Goal: Task Accomplishment & Management: Complete application form

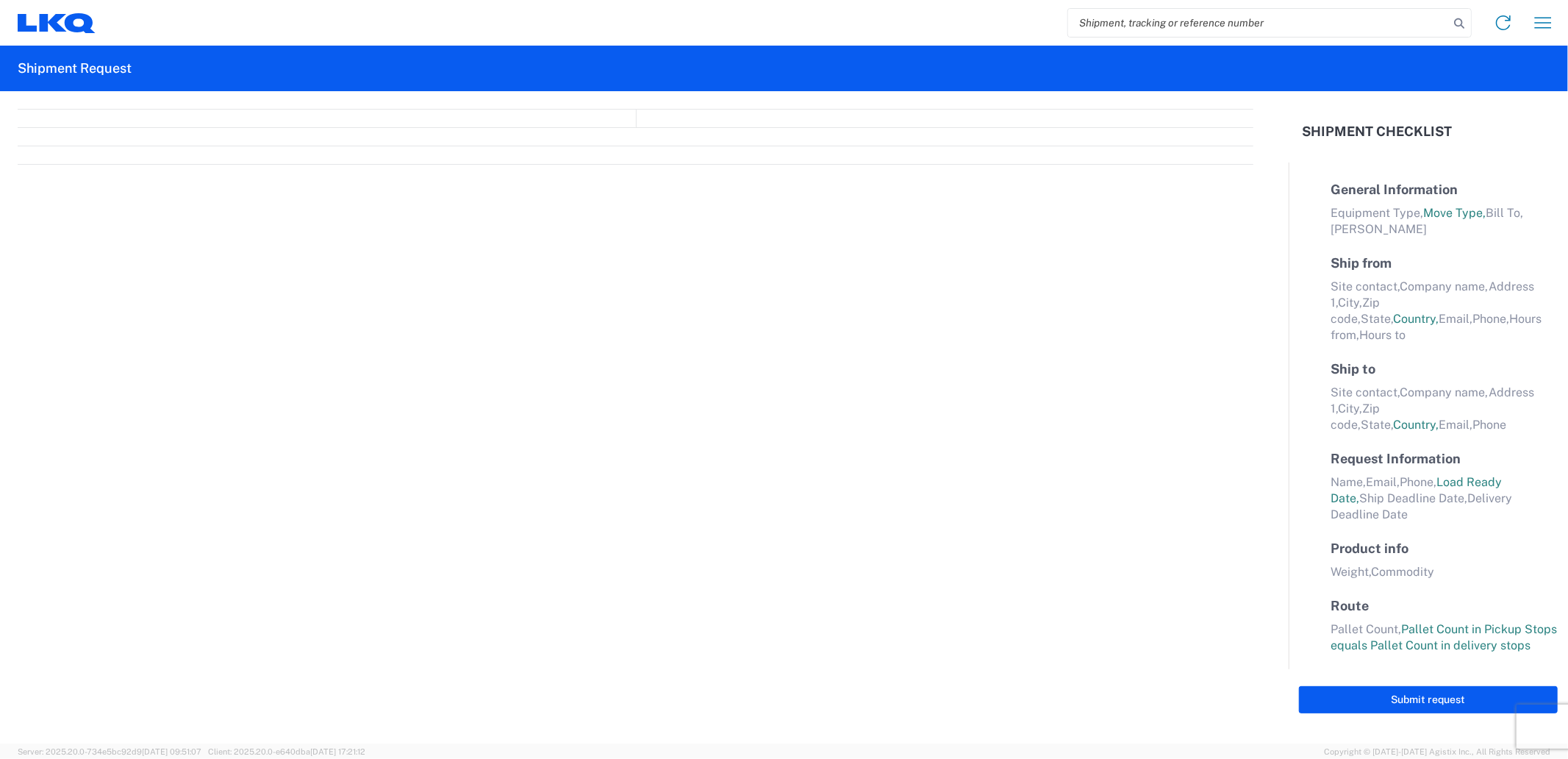
select select "FULL"
select select "LBS"
select select "IN"
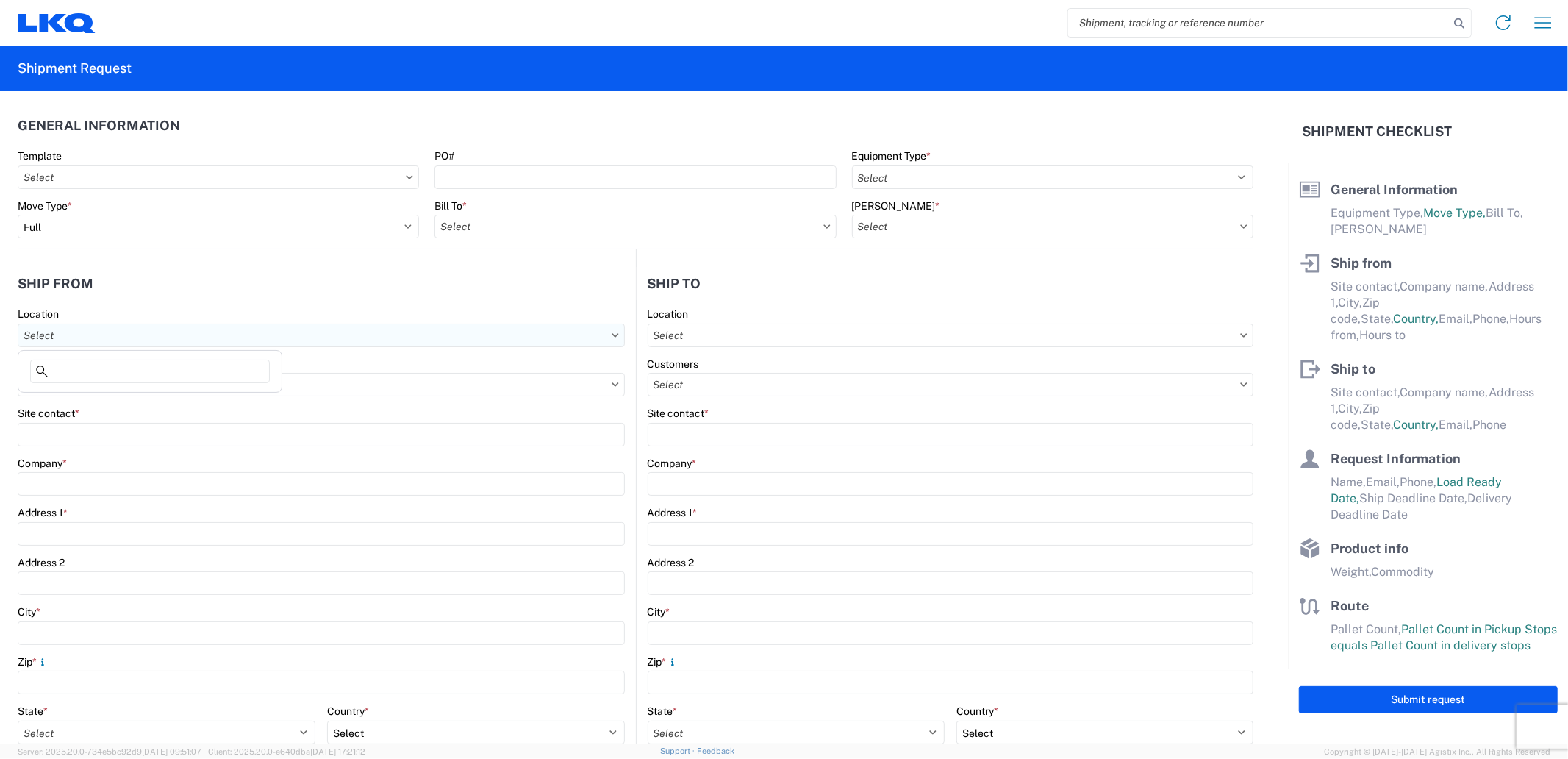
click at [115, 337] on input "text" at bounding box center [321, 335] width 607 height 23
type input "a"
click at [316, 331] on input "text" at bounding box center [321, 335] width 607 height 23
type input "verduzco"
click at [178, 299] on header "Ship from" at bounding box center [327, 283] width 619 height 33
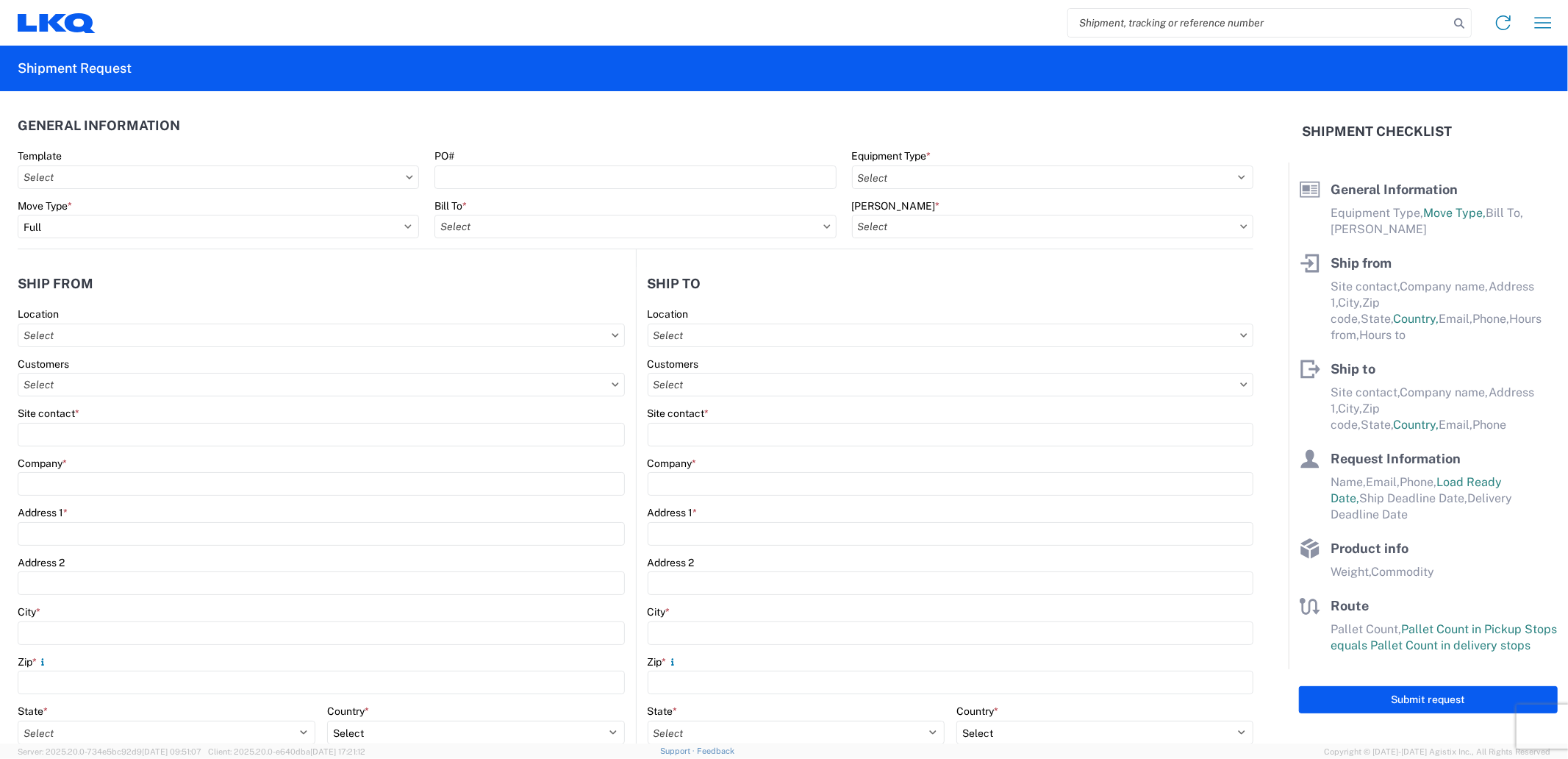
click at [156, 319] on div "Location" at bounding box center [321, 314] width 607 height 13
click at [151, 329] on input "text" at bounding box center [321, 335] width 607 height 23
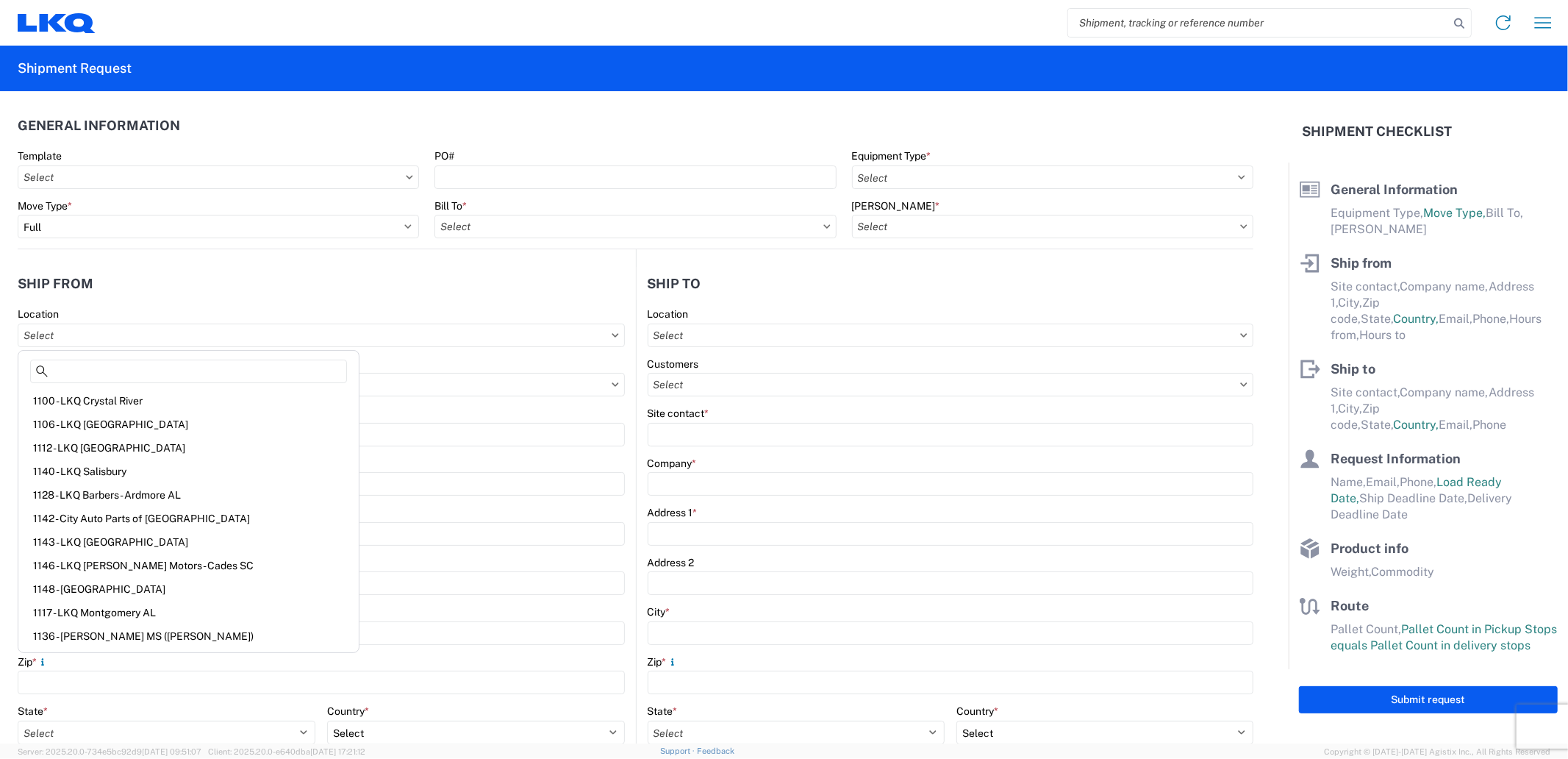
click at [169, 281] on header "Ship from" at bounding box center [327, 283] width 619 height 33
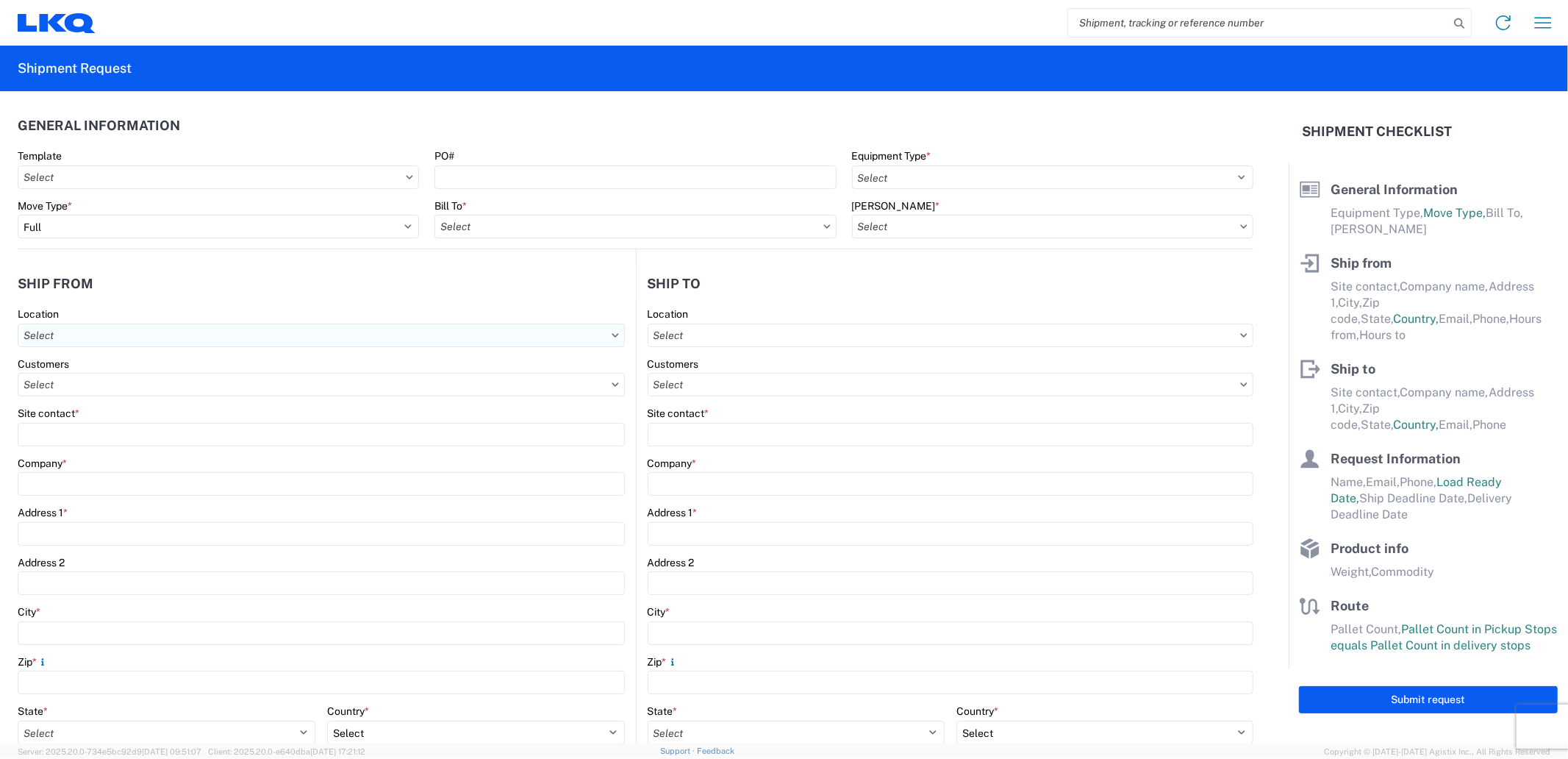
click at [130, 341] on input "text" at bounding box center [321, 335] width 607 height 23
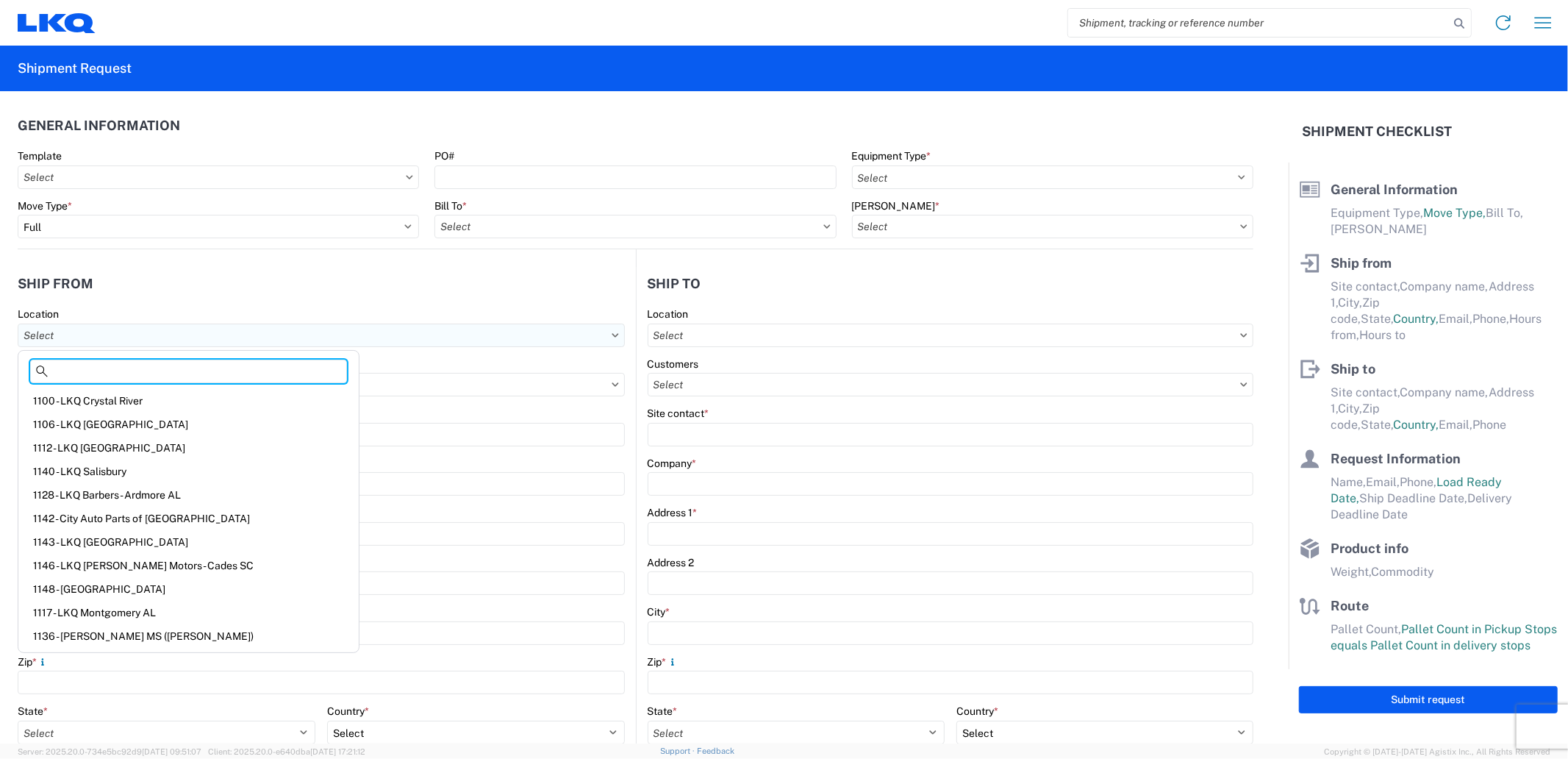
click at [301, 344] on input "text" at bounding box center [321, 335] width 607 height 23
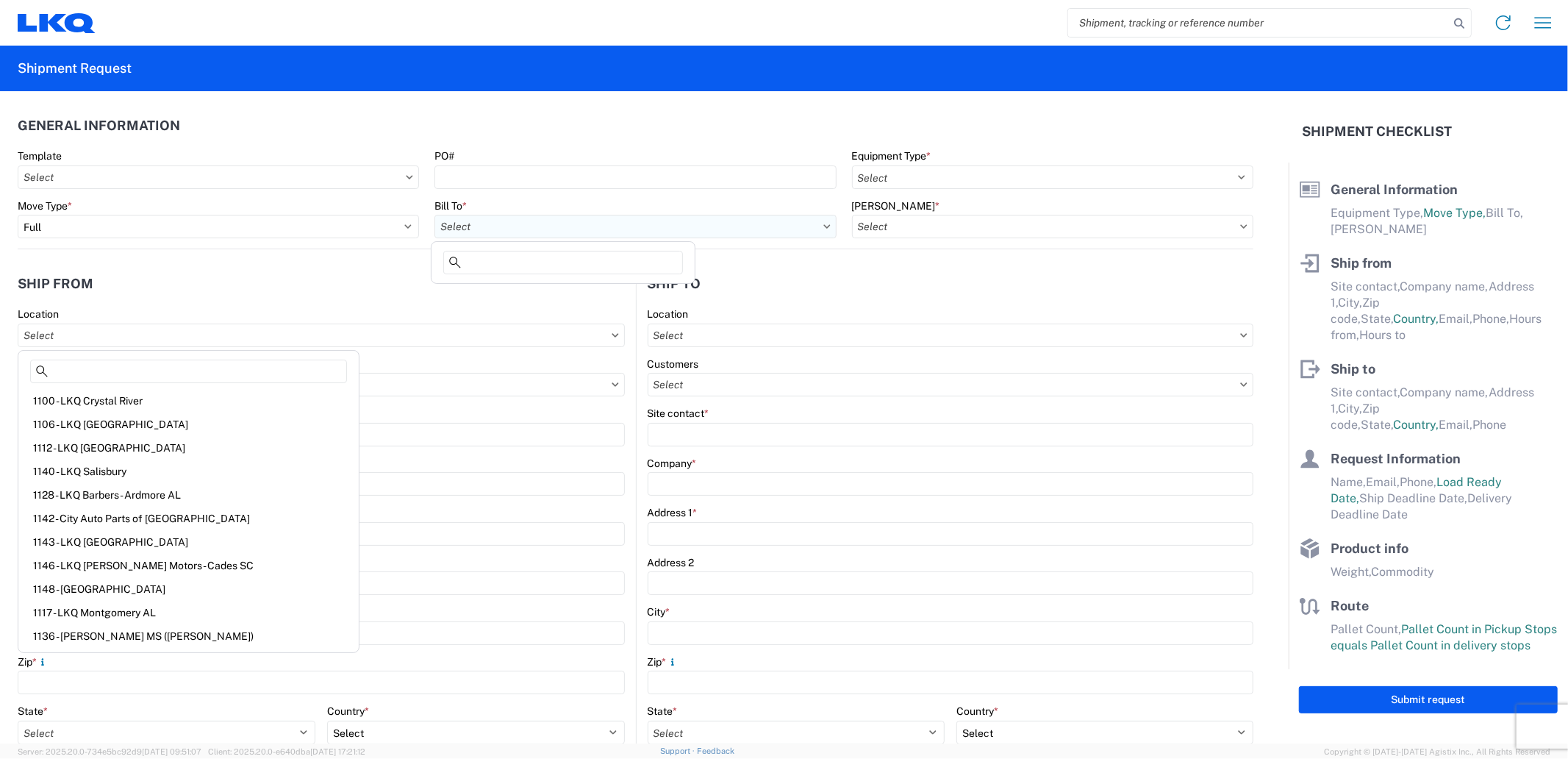
click at [557, 225] on input "text" at bounding box center [635, 227] width 401 height 23
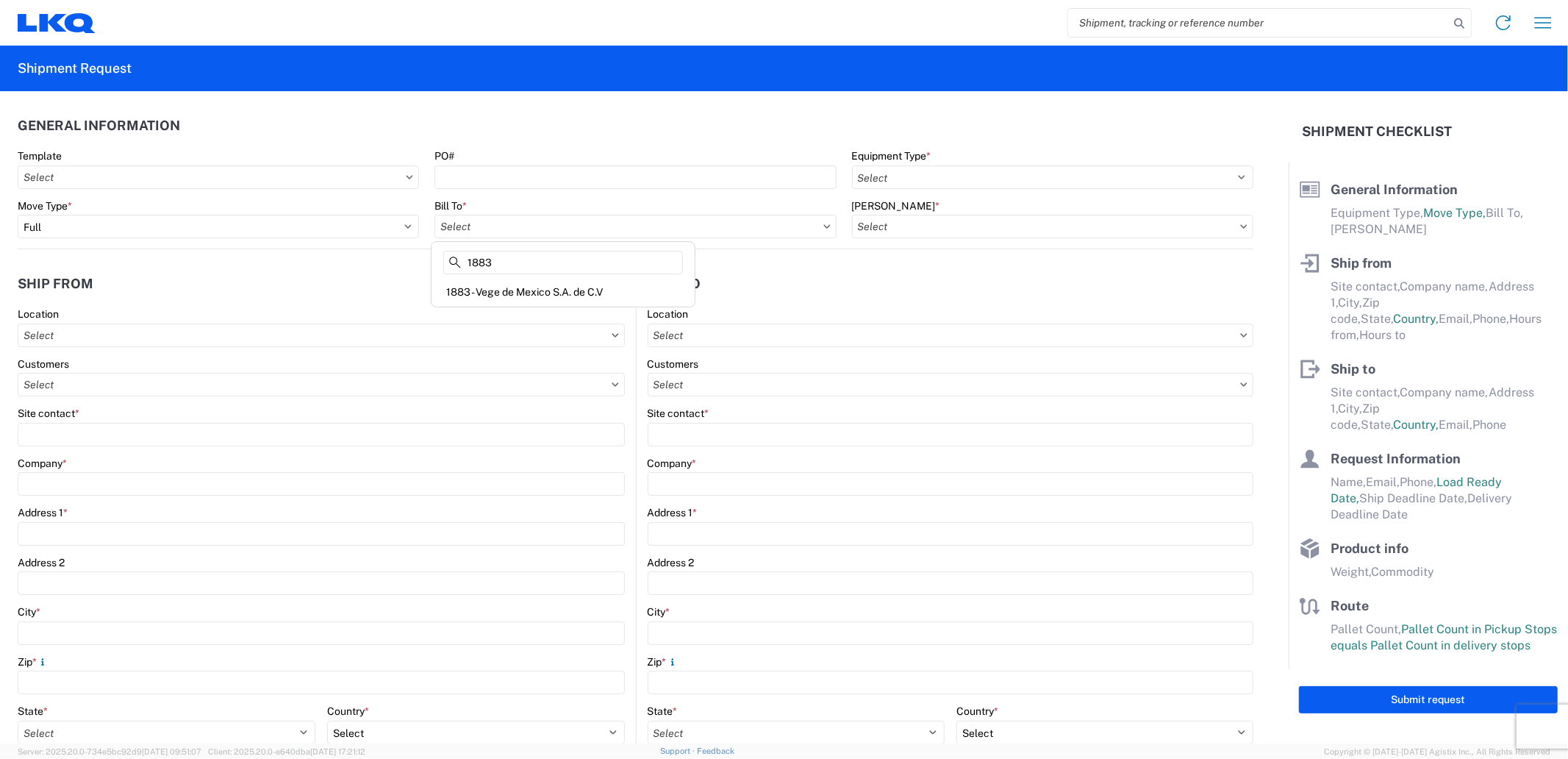
type input "1883"
click at [263, 273] on header "Ship from" at bounding box center [327, 283] width 619 height 33
click at [734, 339] on input "text" at bounding box center [950, 335] width 607 height 23
type input "1883"
click at [761, 400] on div "1883 - Vege de Mexico S.A. de C.V" at bounding box center [773, 401] width 257 height 23
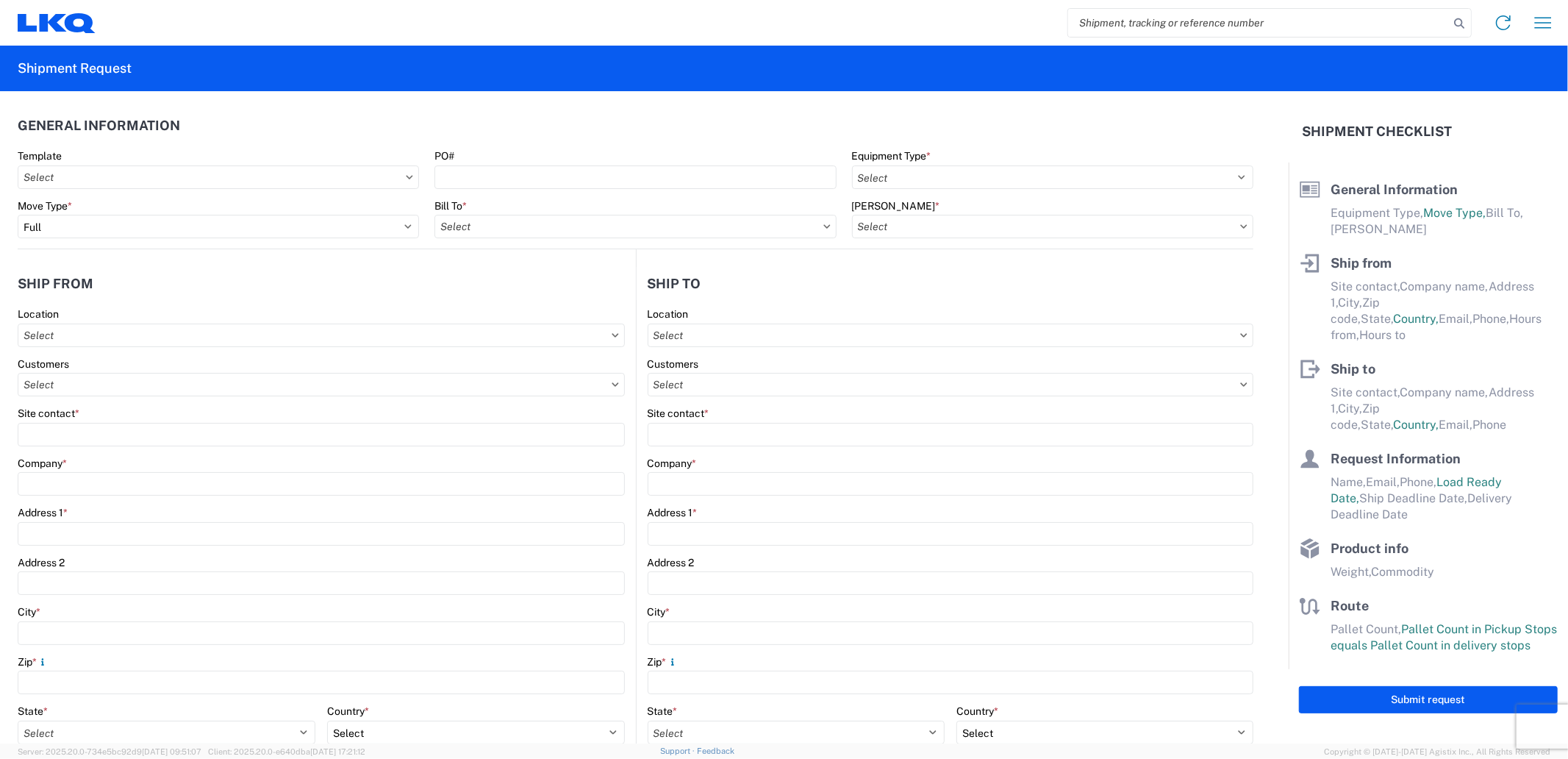
type input "1883 - Vege de Mexico S.A. de C.V"
type input "LKQ Corporation"
type input "Avenida Industrias #317 Col Parque Industrial Escobedo"
type input "Escobedo"
type input "66050"
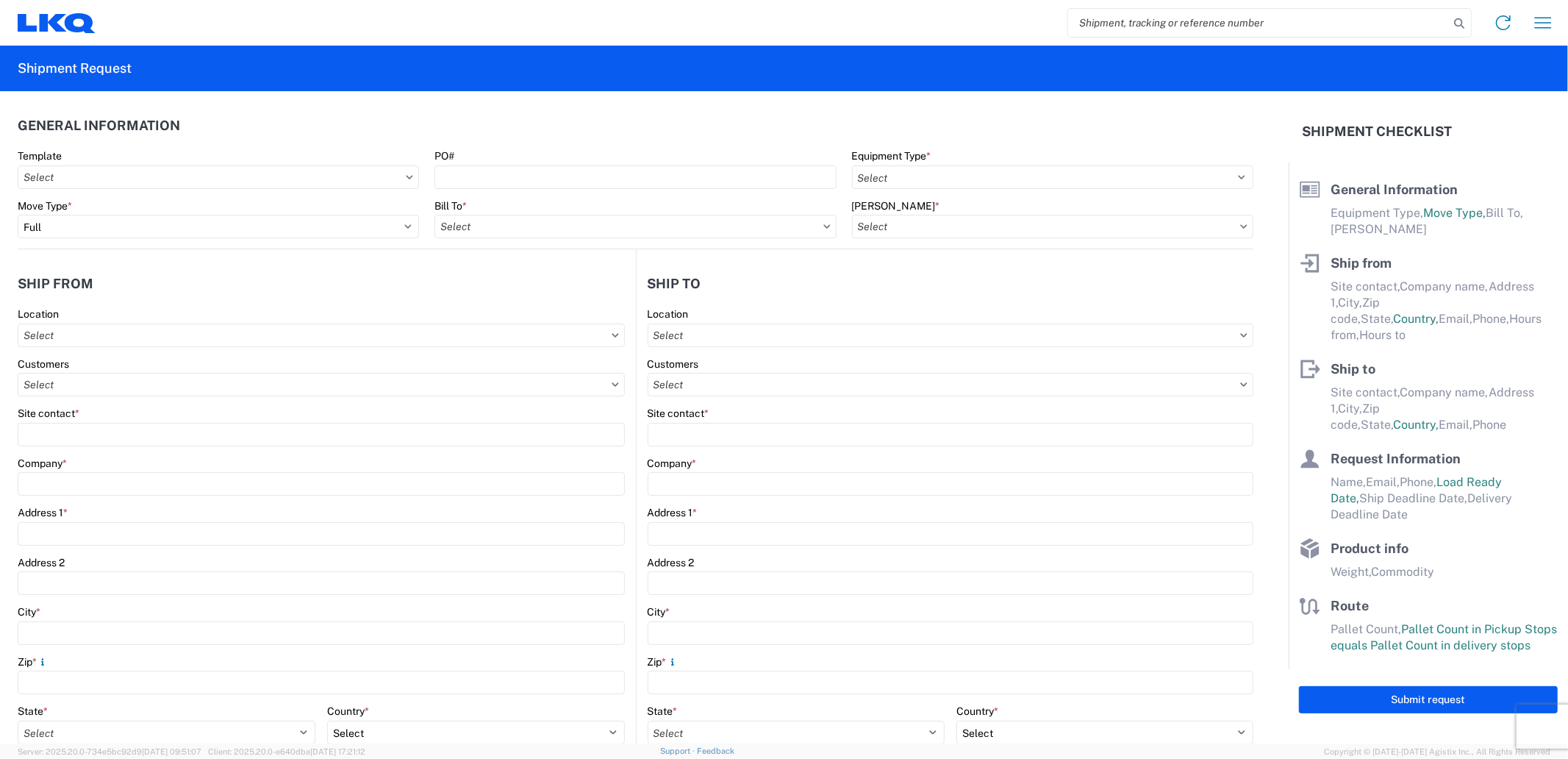
select select "MX"
type input "08:00"
type input "17:00"
select select
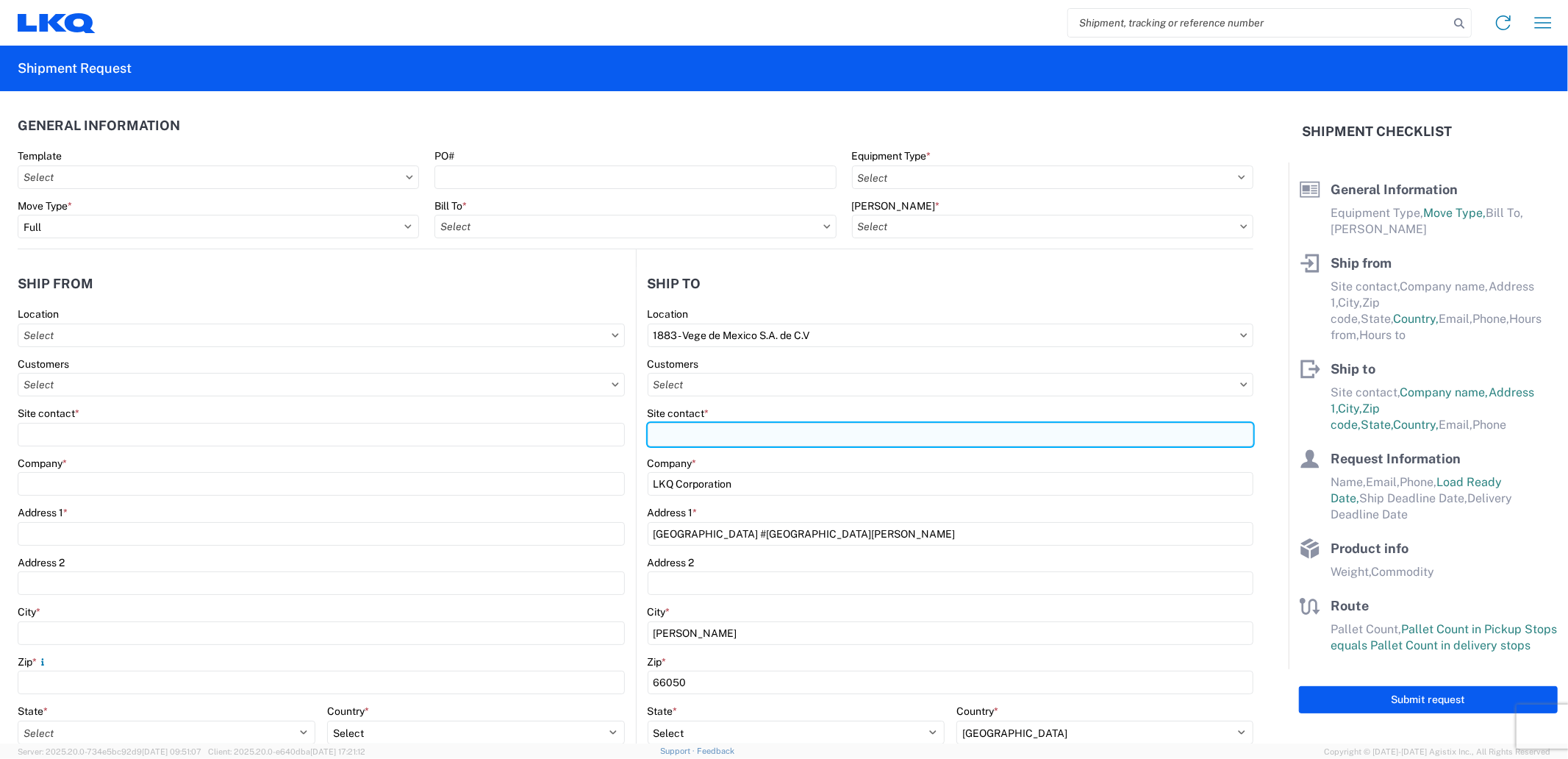
click at [697, 435] on input "Site contact *" at bounding box center [950, 434] width 607 height 23
type input "Cesar Salinas"
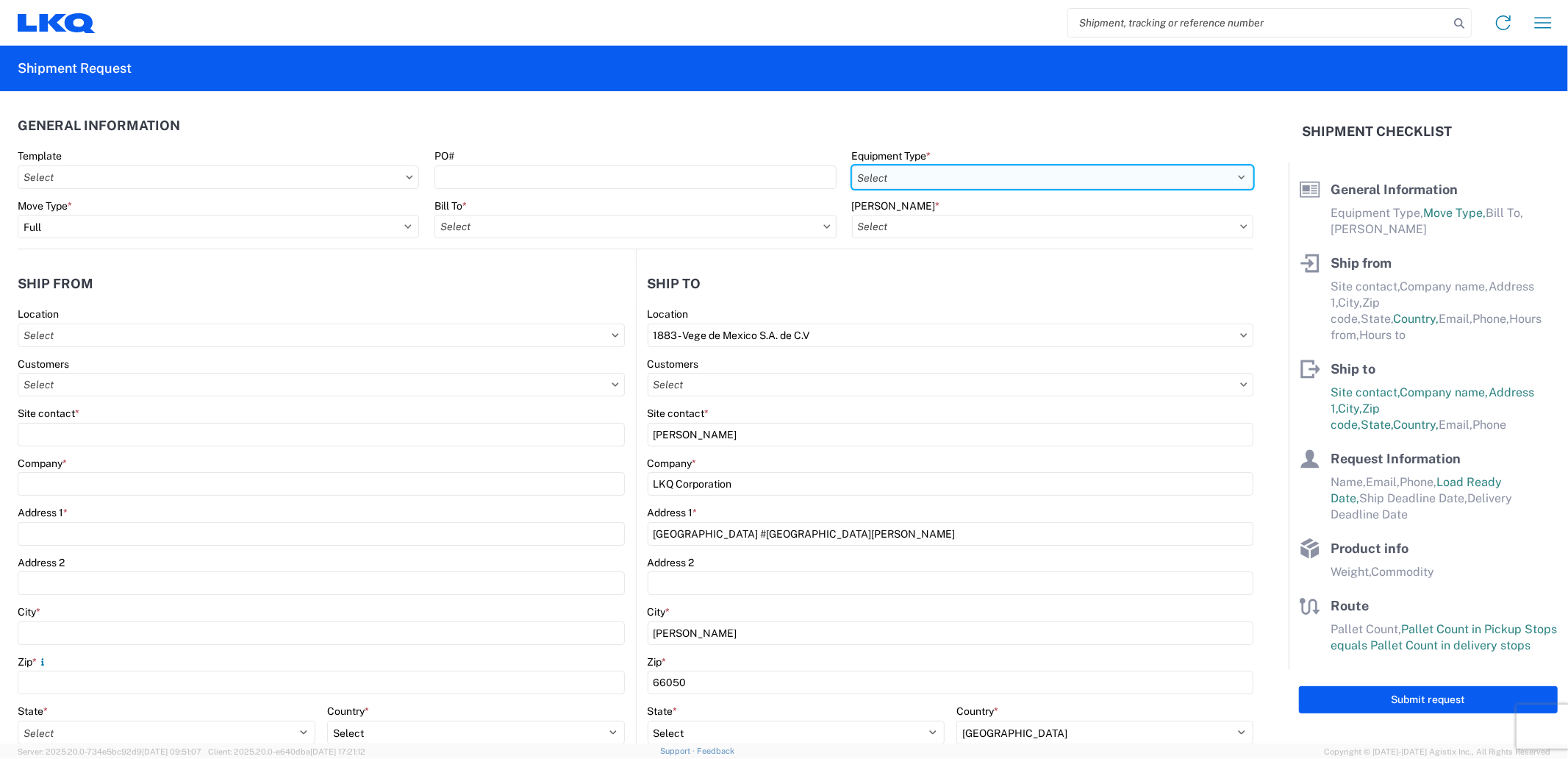
click at [978, 182] on select "Select 53’ Dry Van Flatbed Dropdeck (van) Lowboy (flatbed) Rail" at bounding box center [1053, 177] width 401 height 23
select select "STDV"
click at [852, 165] on select "Select 53’ Dry Van Flatbed Dropdeck (van) Lowboy (flatbed) Rail" at bounding box center [1053, 177] width 401 height 23
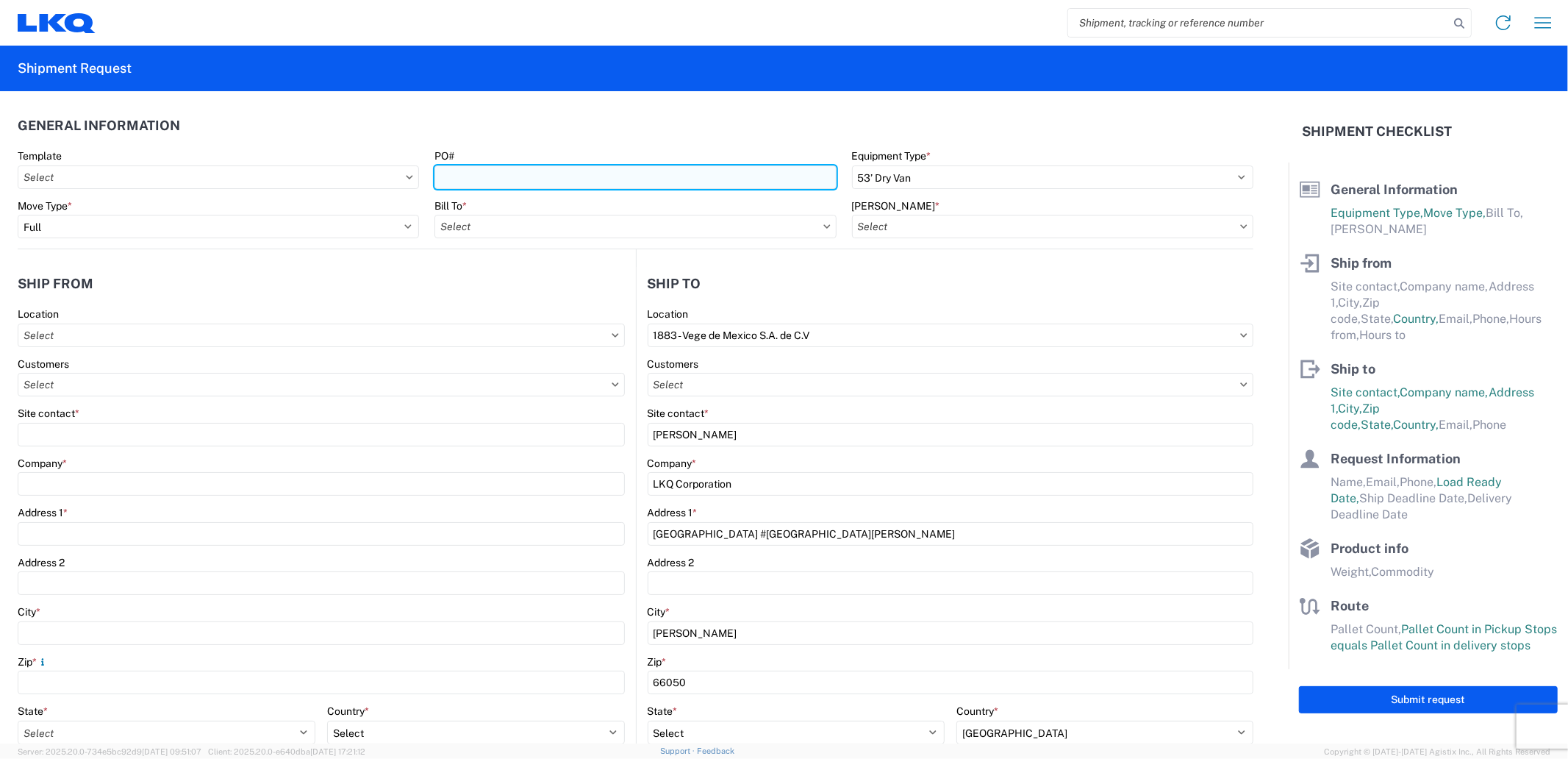
click at [726, 184] on input "PO#" at bounding box center [635, 177] width 401 height 23
paste input "210672"
type input "210672"
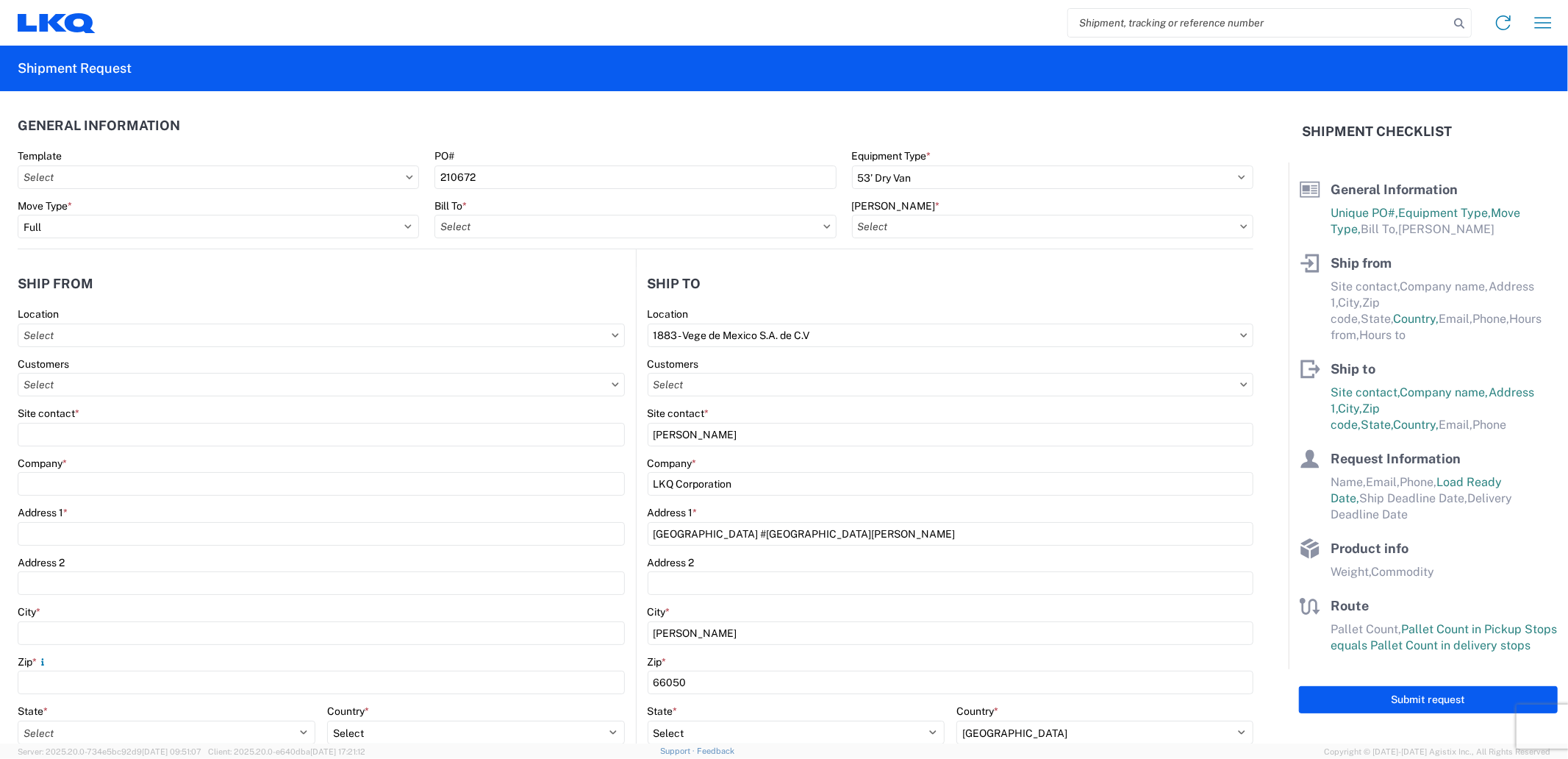
click at [622, 115] on header "General Information" at bounding box center [636, 125] width 1236 height 33
click at [616, 221] on input "text" at bounding box center [635, 227] width 401 height 23
type input "1883"
click at [583, 281] on div "1883 - Vege de Mexico S.A. de C.V" at bounding box center [563, 292] width 257 height 23
type input "1883 - Vege de Mexico S.A. de C.V"
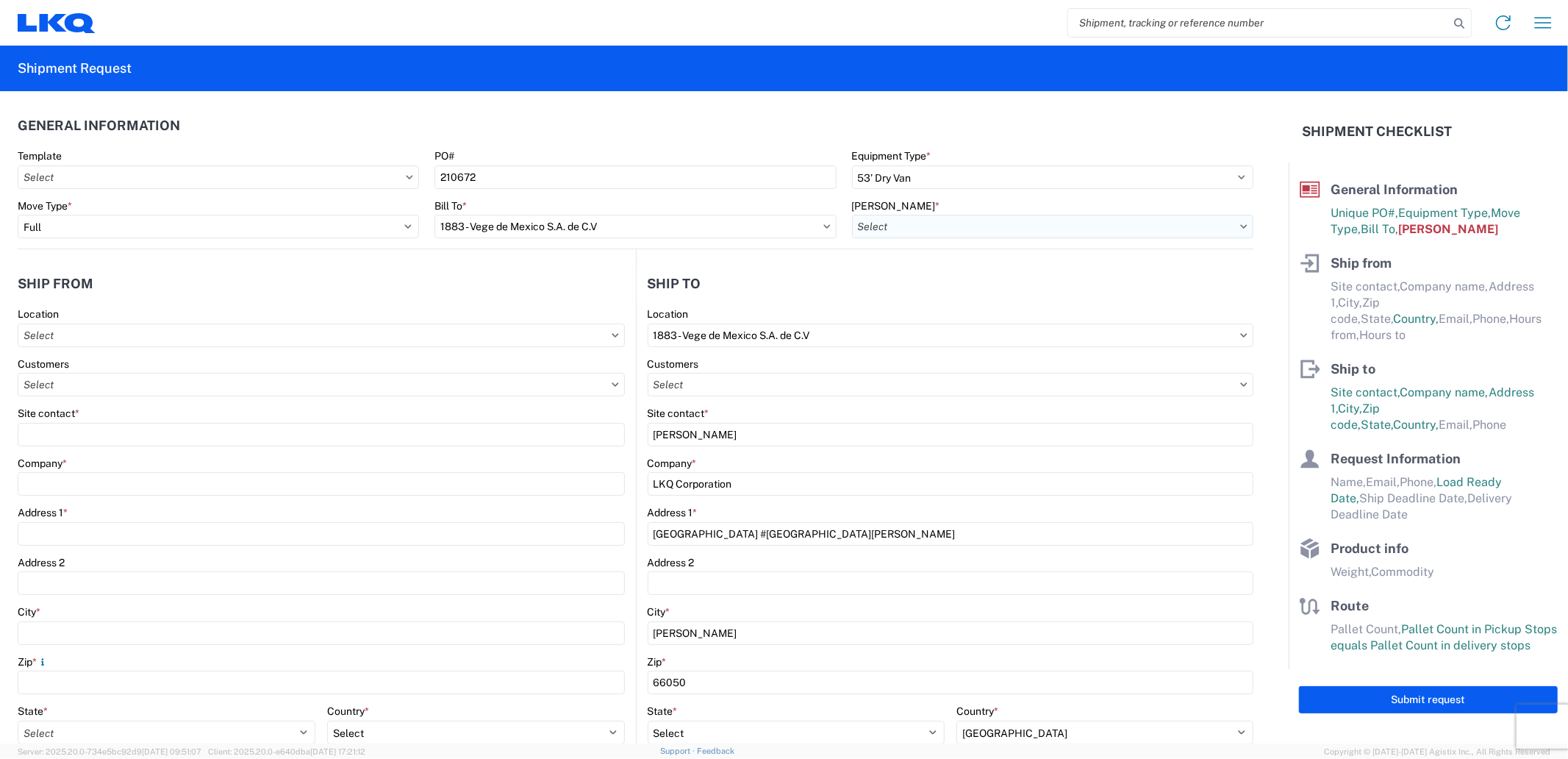
click at [886, 229] on input "text" at bounding box center [1053, 227] width 401 height 23
click at [984, 229] on input "text" at bounding box center [1053, 227] width 401 height 23
type input "core"
click at [1215, 261] on agx-shipment-stop-widget-v2 "Ship to 1883 Location 1883 - Vege de Mexico S.A. de C.V Customers Site contact …" at bounding box center [945, 601] width 619 height 704
click at [1234, 231] on input "text" at bounding box center [1053, 227] width 401 height 23
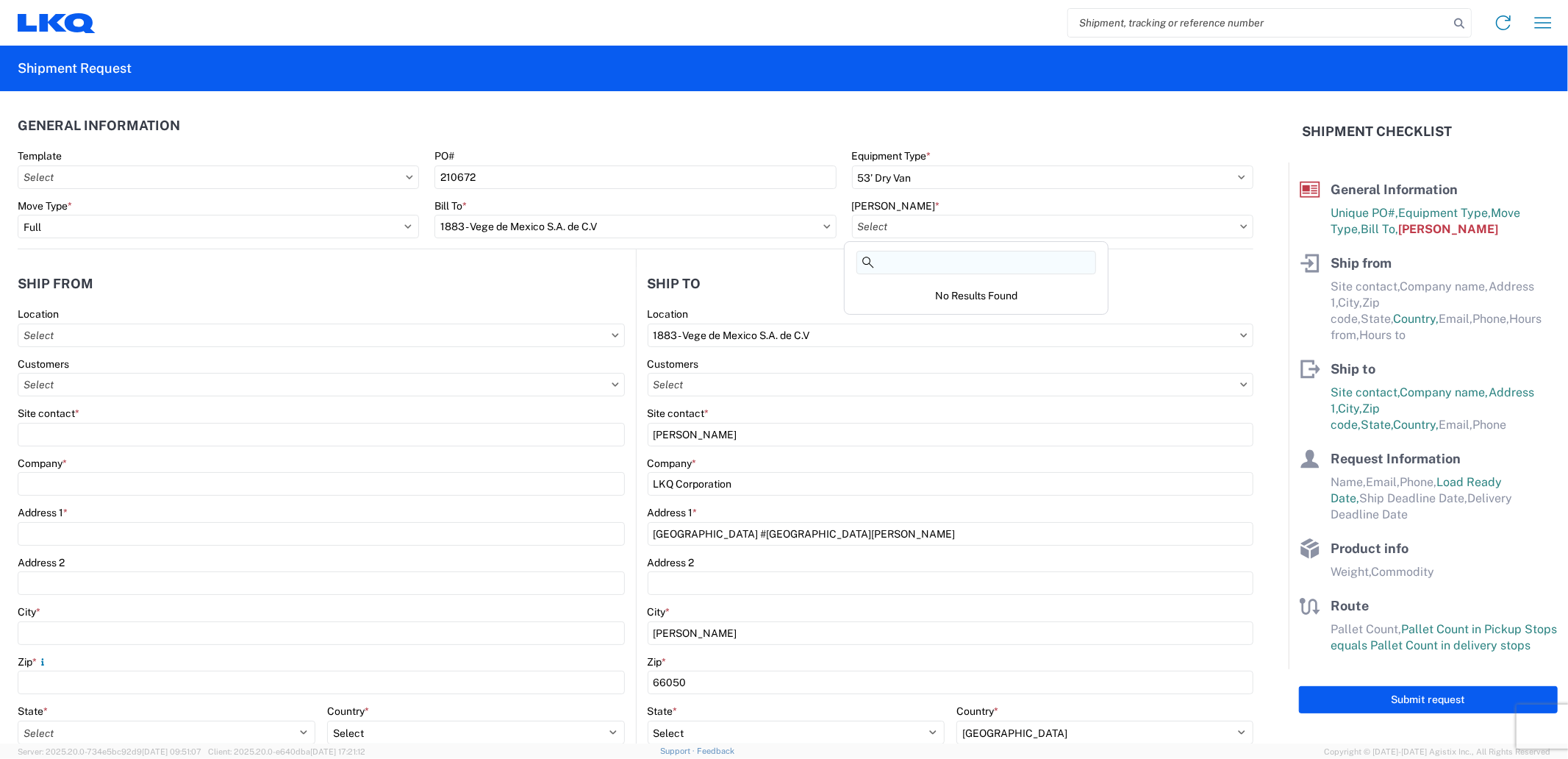
click at [990, 255] on input at bounding box center [976, 263] width 240 height 23
type input "1"
click at [641, 146] on agx-form-section "General Information Template PO# 210672 Equipment Type * Select 53’ Dry Van Fla…" at bounding box center [636, 178] width 1236 height 139
click at [959, 223] on input "text" at bounding box center [1053, 227] width 401 height 23
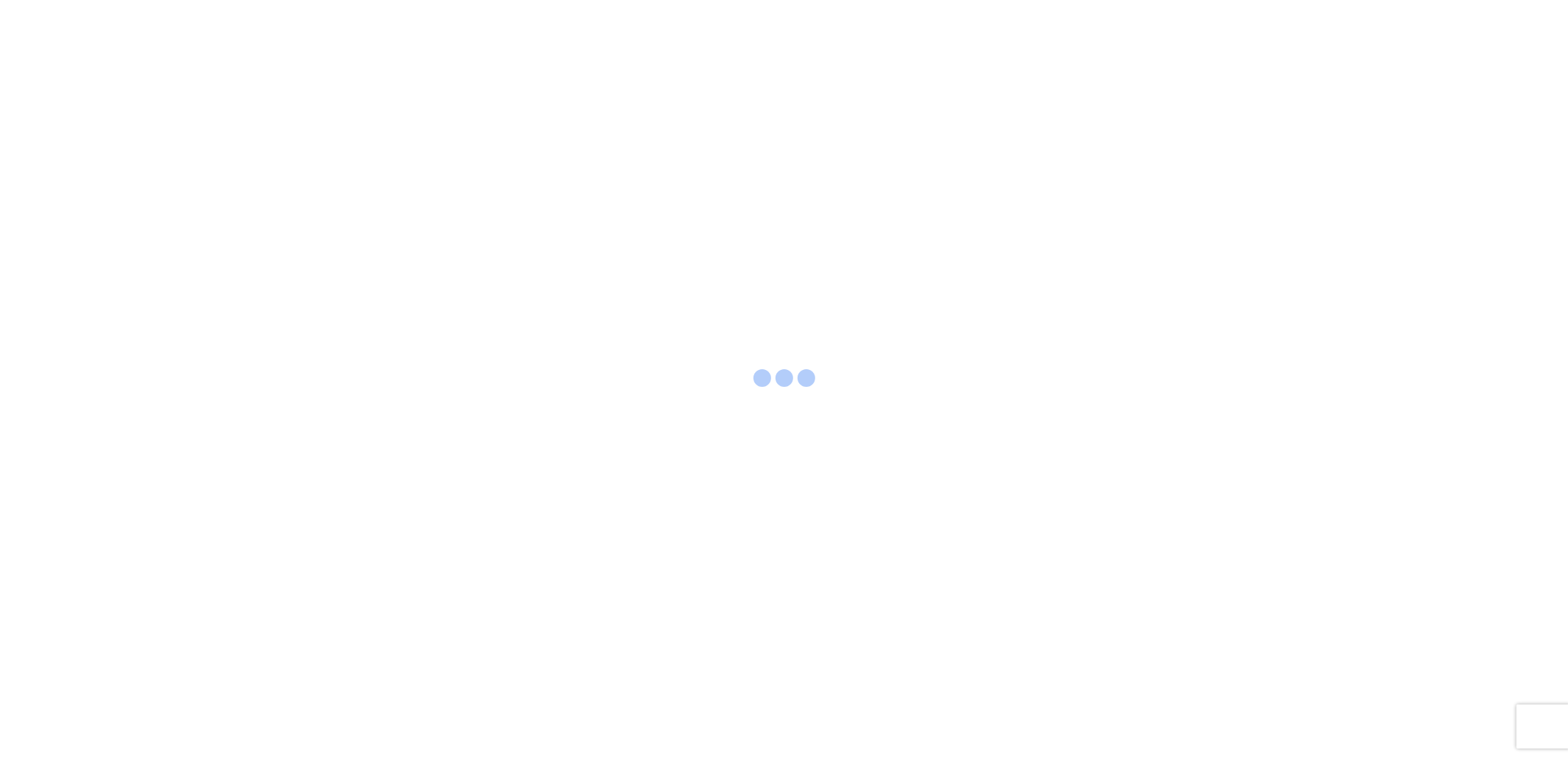
select select "FULL"
select select "LBS"
select select "IN"
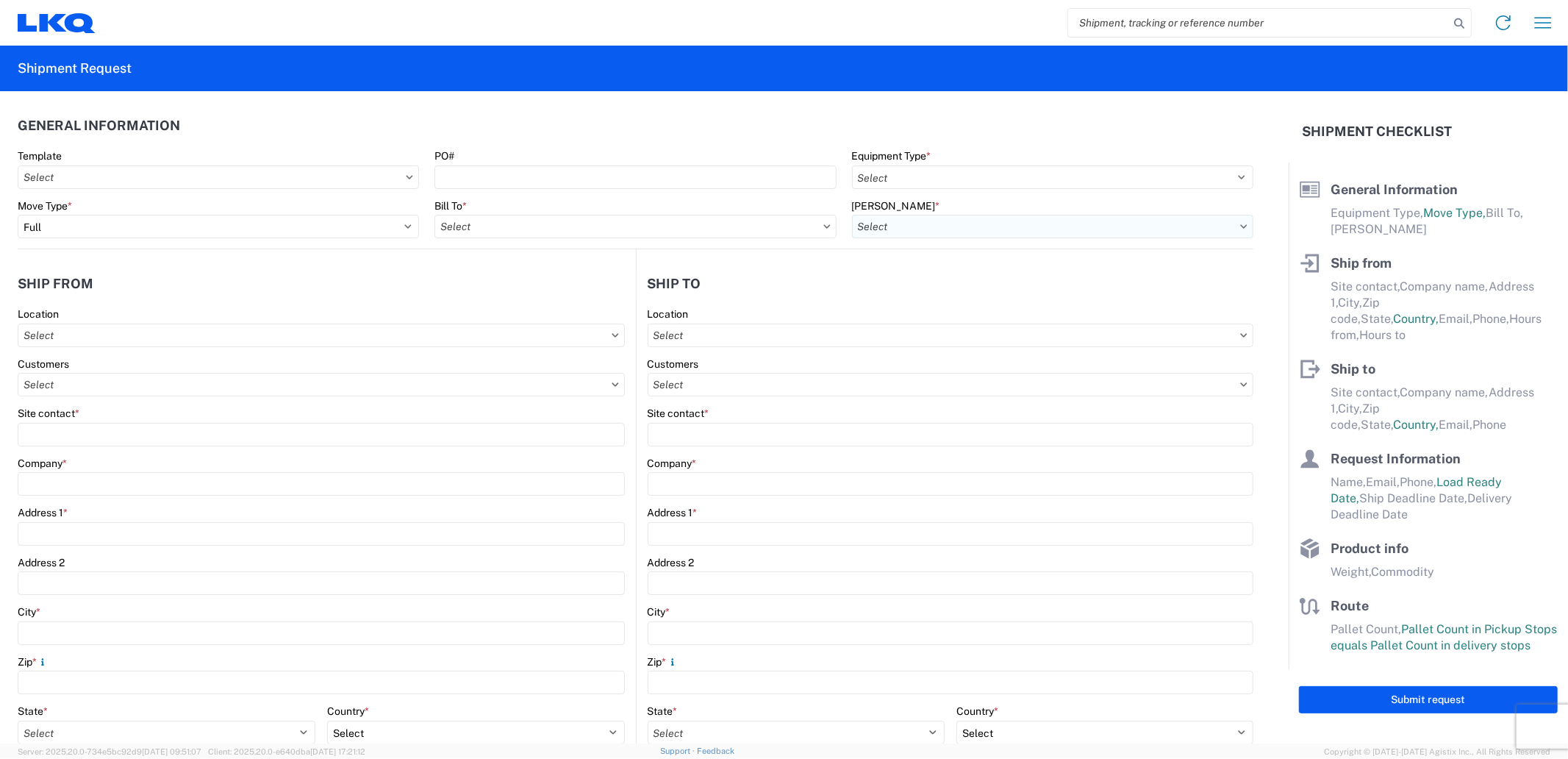
click at [947, 223] on input "text" at bounding box center [1053, 227] width 401 height 23
click at [555, 231] on input "text" at bounding box center [635, 227] width 401 height 23
type input "1883"
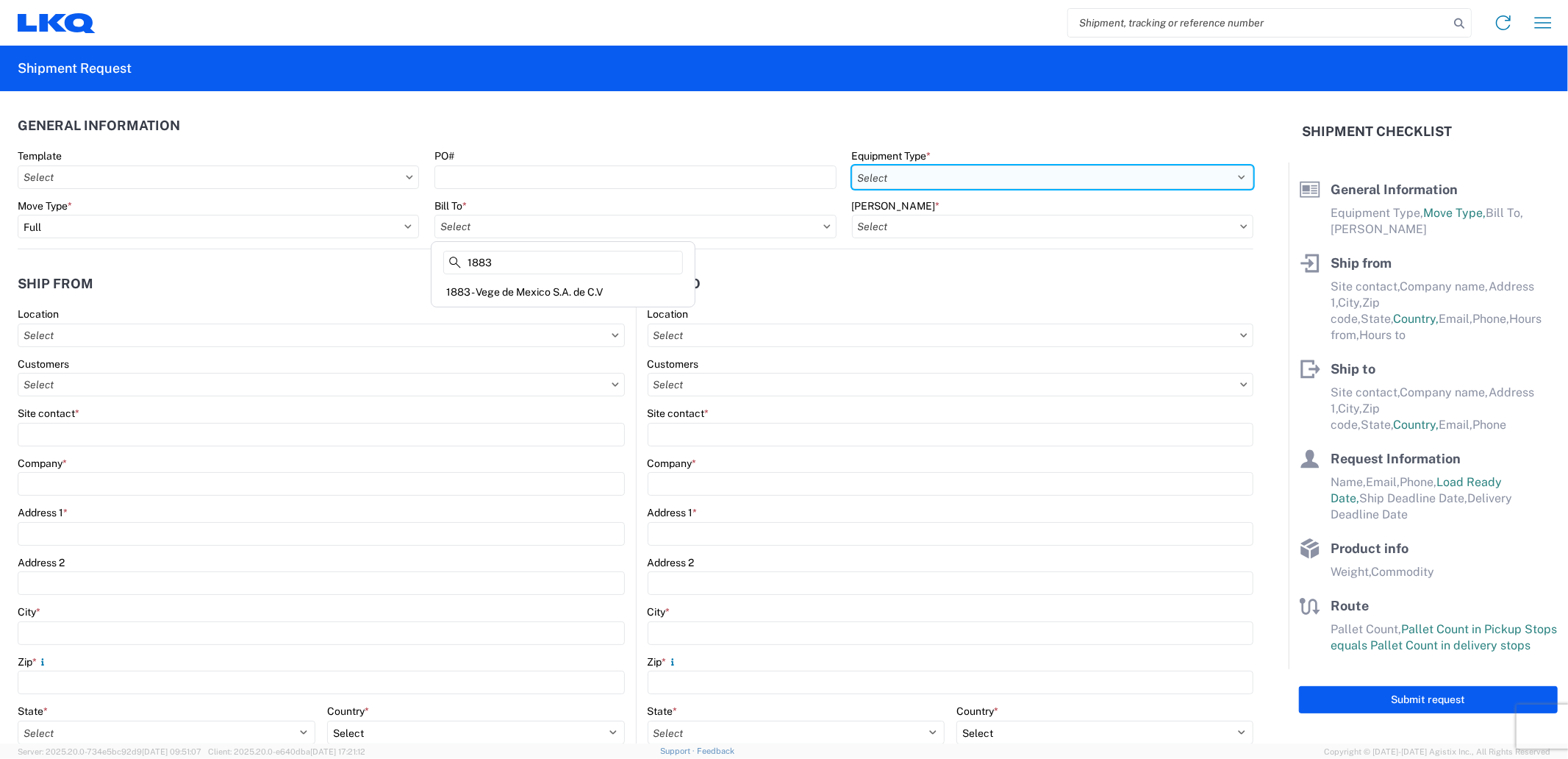
click at [887, 180] on select "Select 53’ Dry Van Flatbed Dropdeck (van) Lowboy (flatbed) Rail" at bounding box center [1053, 177] width 401 height 23
select select "STDV"
click at [852, 165] on select "Select 53’ Dry Van Flatbed Dropdeck (van) Lowboy (flatbed) Rail" at bounding box center [1053, 177] width 401 height 23
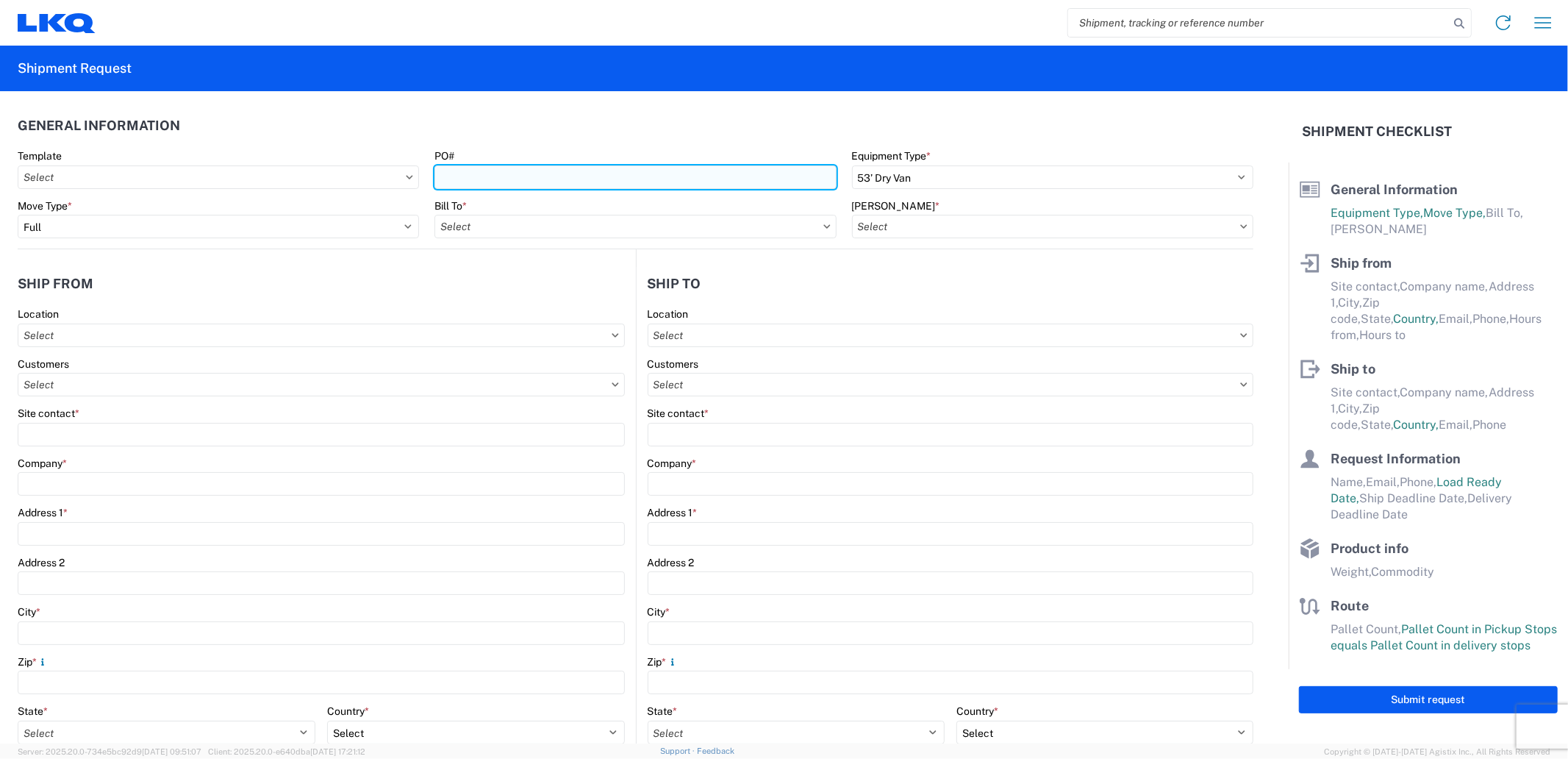
click at [644, 177] on input "PO#" at bounding box center [635, 177] width 401 height 23
paste input "210672"
type input "210672"
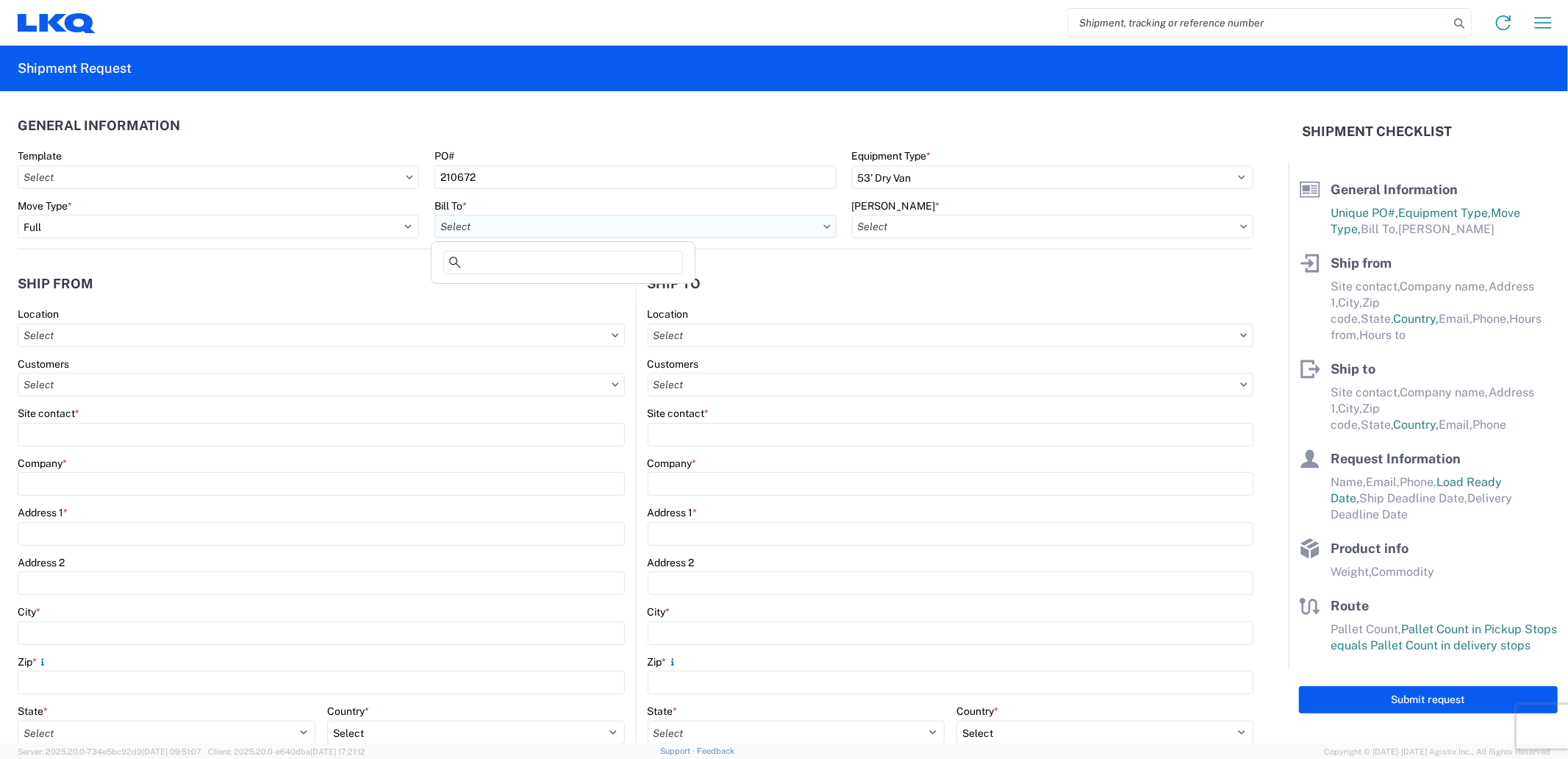
click at [534, 237] on input "text" at bounding box center [635, 227] width 401 height 23
type input "1883"
click at [538, 284] on div "1883 - Vege de Mexico S.A. de C.V" at bounding box center [563, 292] width 257 height 23
type input "1883 - Vege de Mexico S.A. de C.V"
click at [1027, 224] on input "text" at bounding box center [1053, 227] width 401 height 23
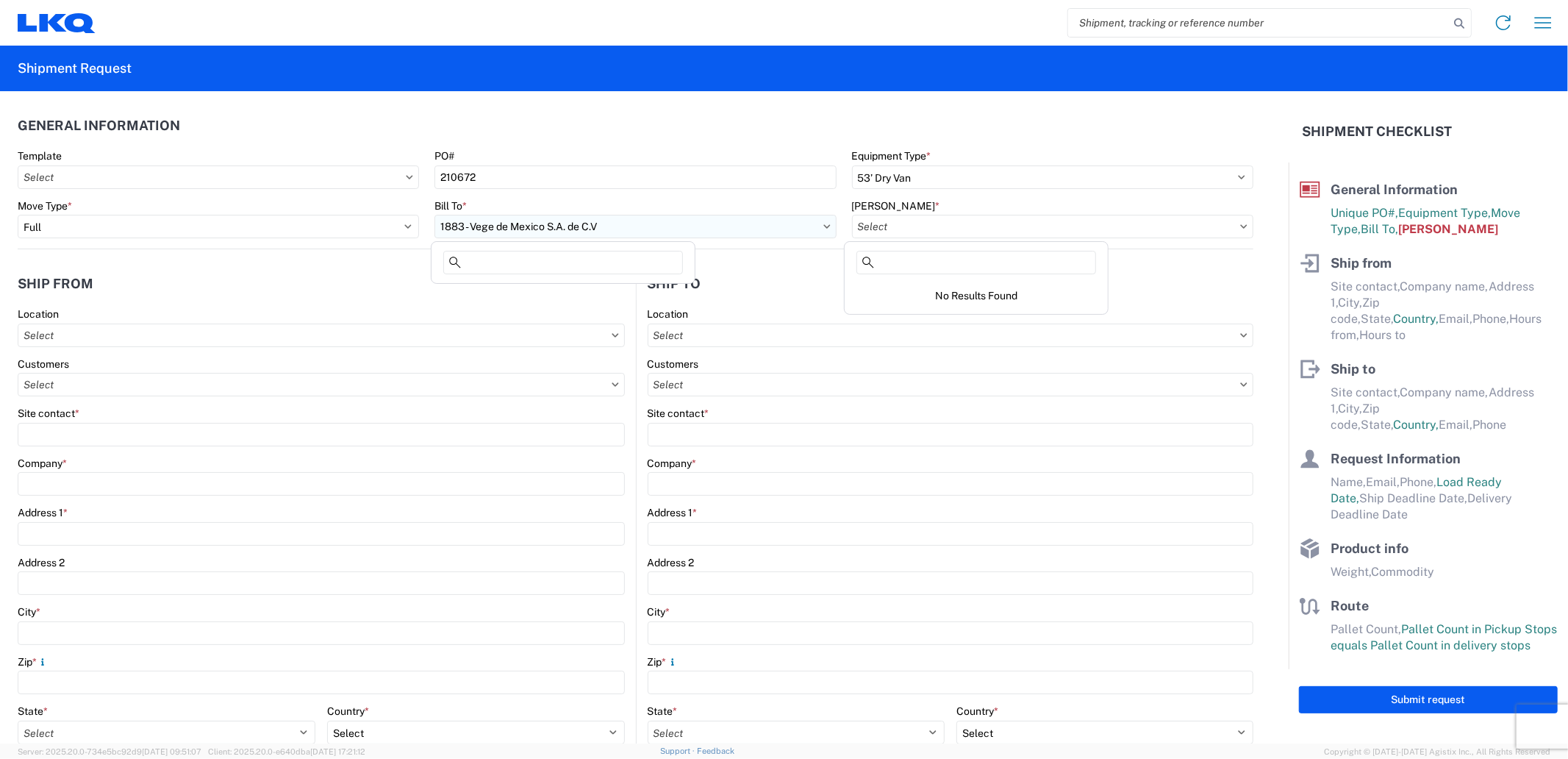
click at [811, 237] on input "1883 - Vege de Mexico S.A. de C.V" at bounding box center [635, 227] width 401 height 23
type input "1882"
click at [592, 281] on div "1882 - North American ATK Corporation" at bounding box center [563, 292] width 257 height 23
type input "1882 - North American ATK Corporation"
click at [935, 221] on input "text" at bounding box center [1053, 227] width 401 height 23
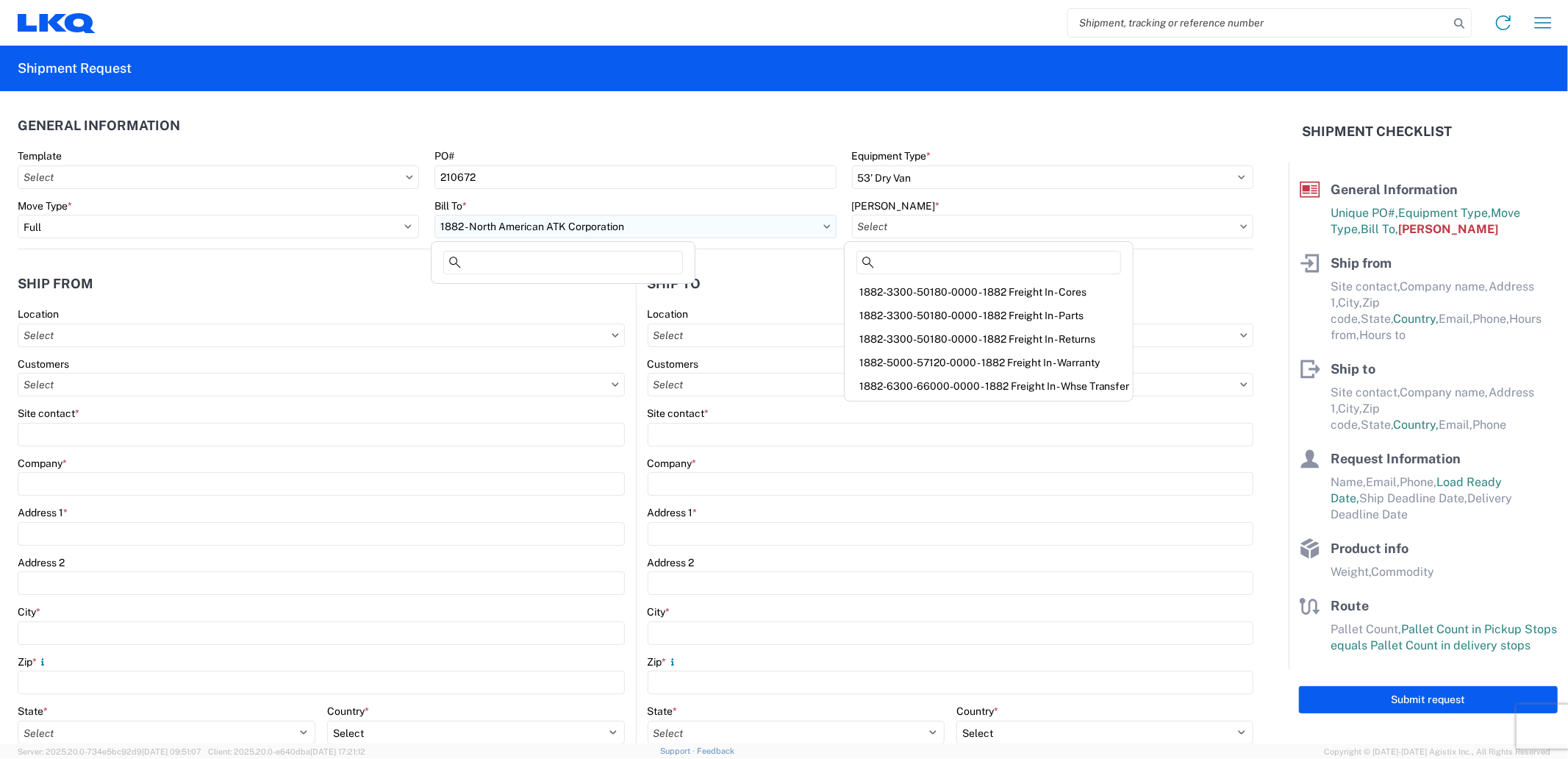
click at [639, 228] on input "1882 - North American ATK Corporation" at bounding box center [635, 227] width 401 height 23
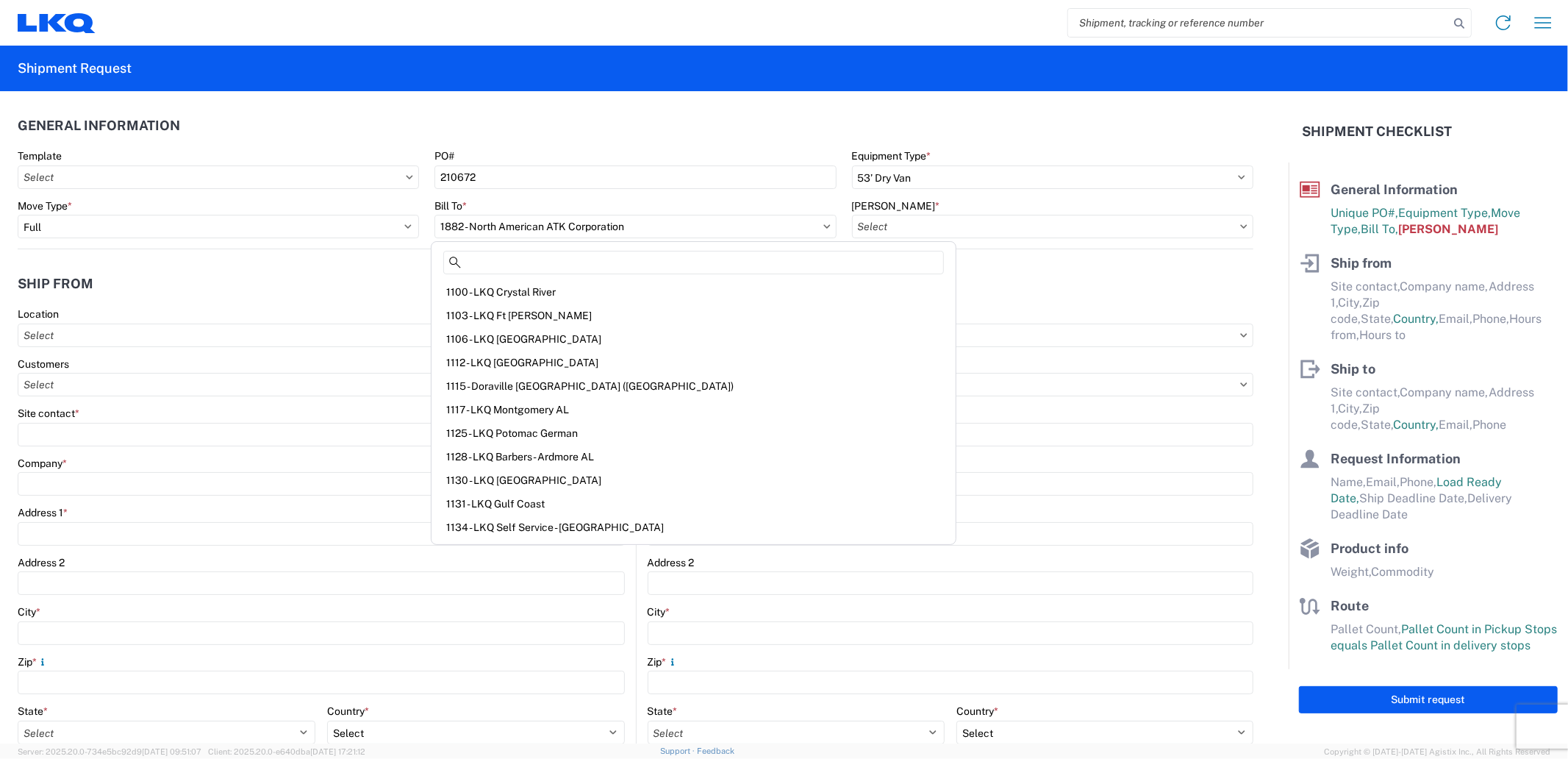
click at [878, 210] on label "[PERSON_NAME] *" at bounding box center [896, 206] width 88 height 13
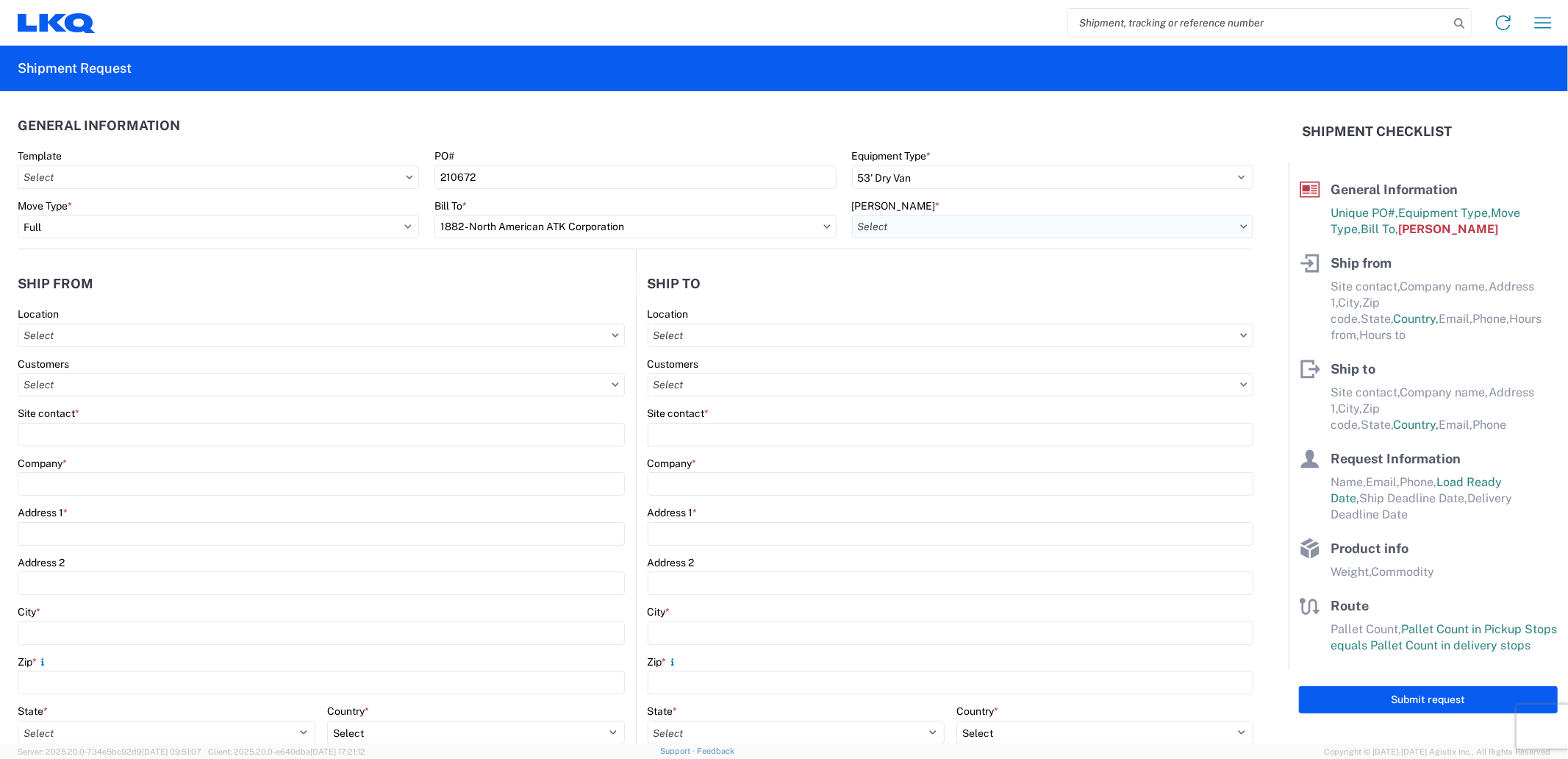
click at [887, 225] on input "text" at bounding box center [1053, 227] width 401 height 23
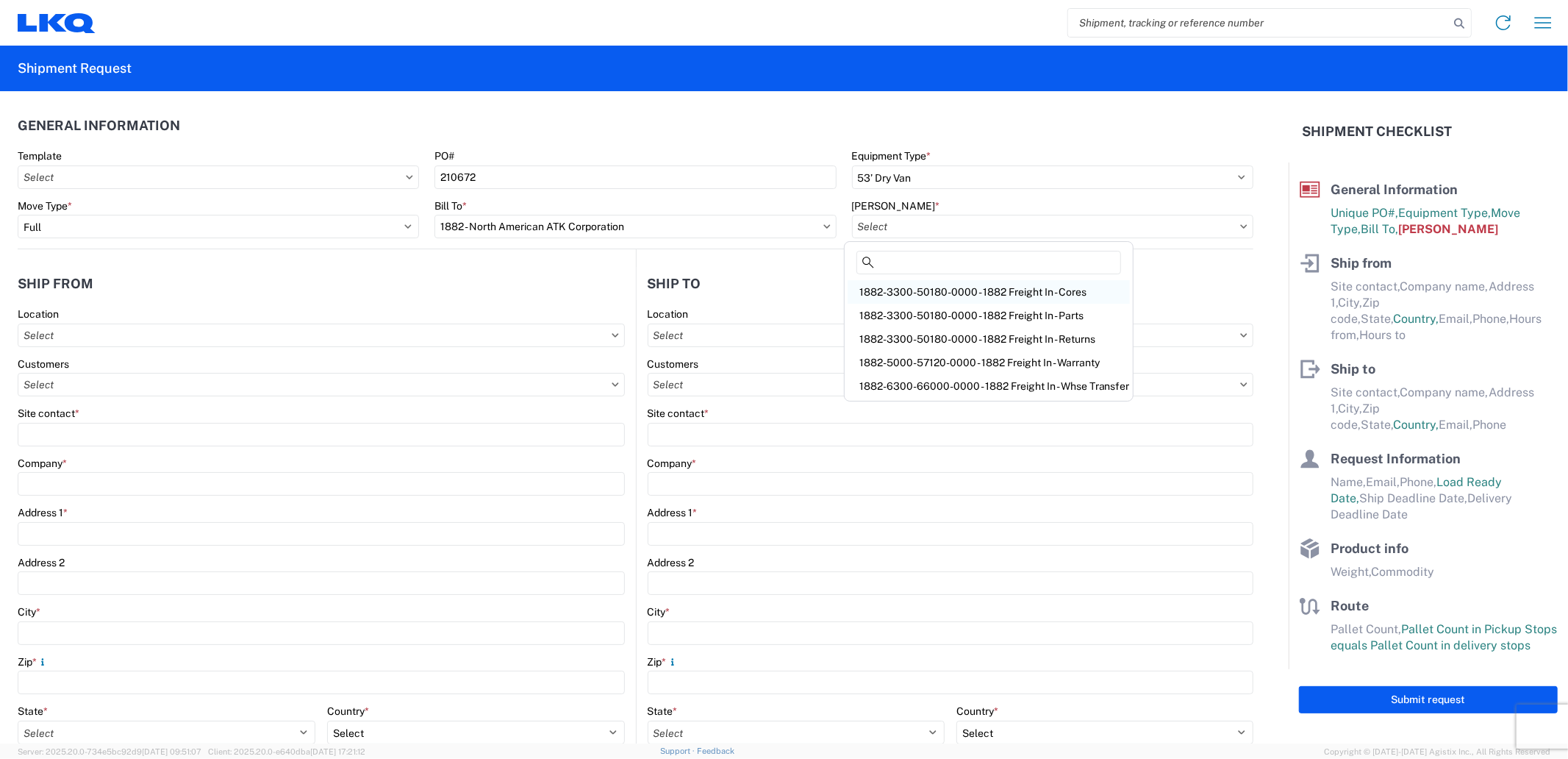
click at [895, 295] on div "1882-3300-50180-0000 - 1882 Freight In - Cores" at bounding box center [989, 292] width 282 height 23
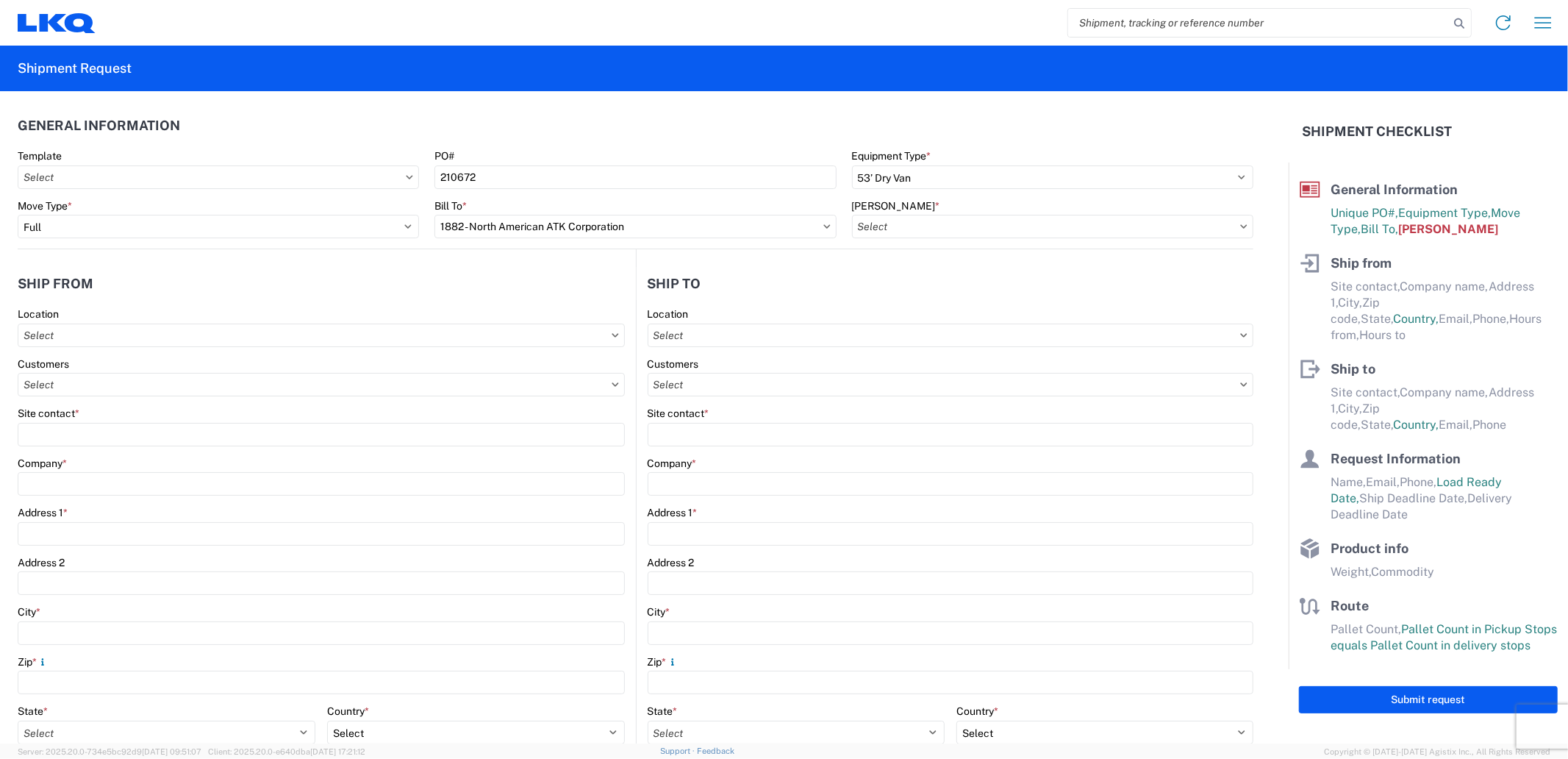
type input "1882-3300-50180-0000 - 1882 Freight In - Parts, 1882-3300-50180-0000 - 1882 Fre…"
click at [724, 224] on input "1882 - North American ATK Corporation" at bounding box center [635, 227] width 401 height 23
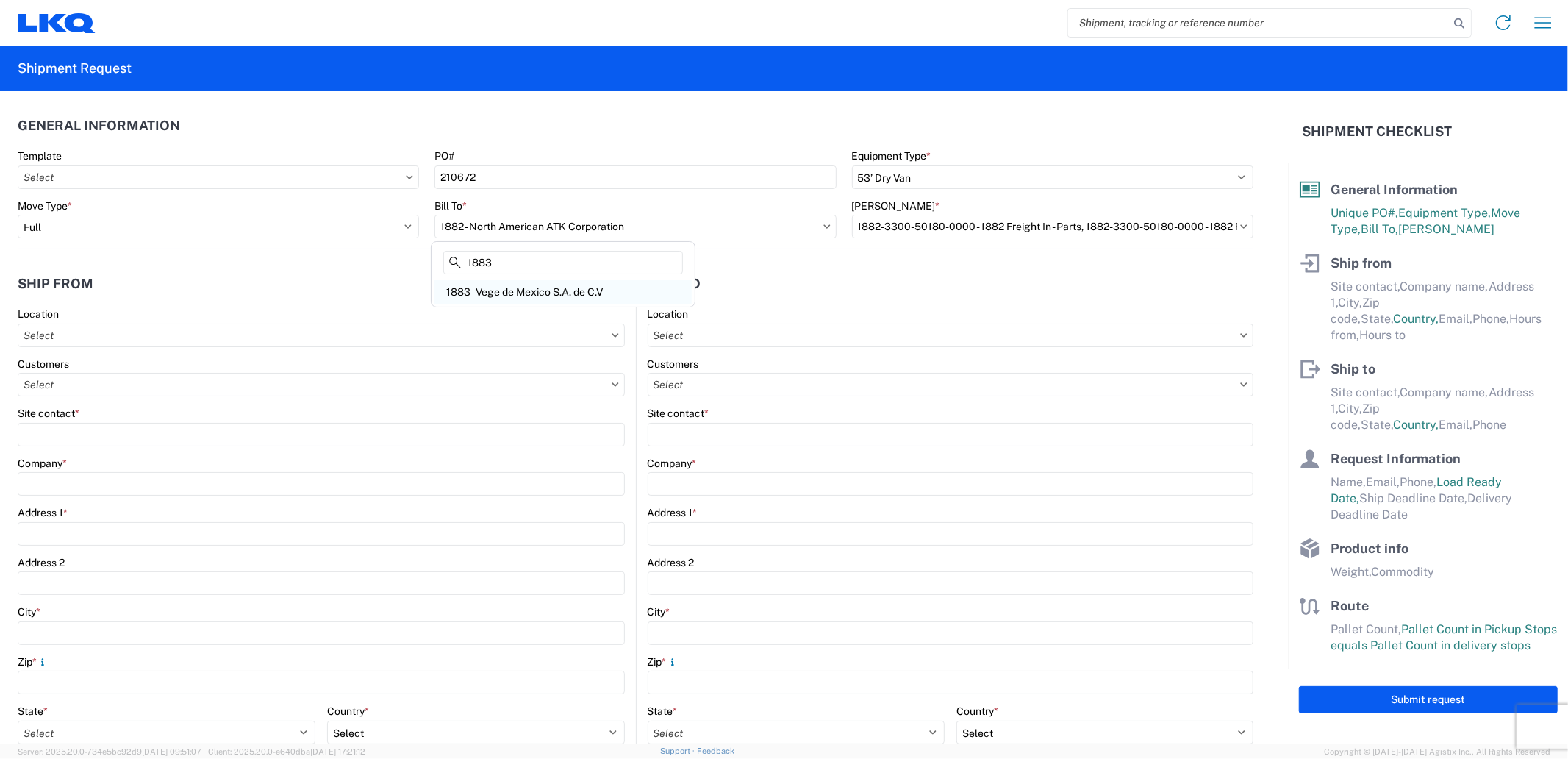
type input "1883"
click at [594, 295] on div "1883 - Vege de Mexico S.A. de C.V" at bounding box center [563, 292] width 257 height 23
type input "1883 - Vege de Mexico S.A. de C.V"
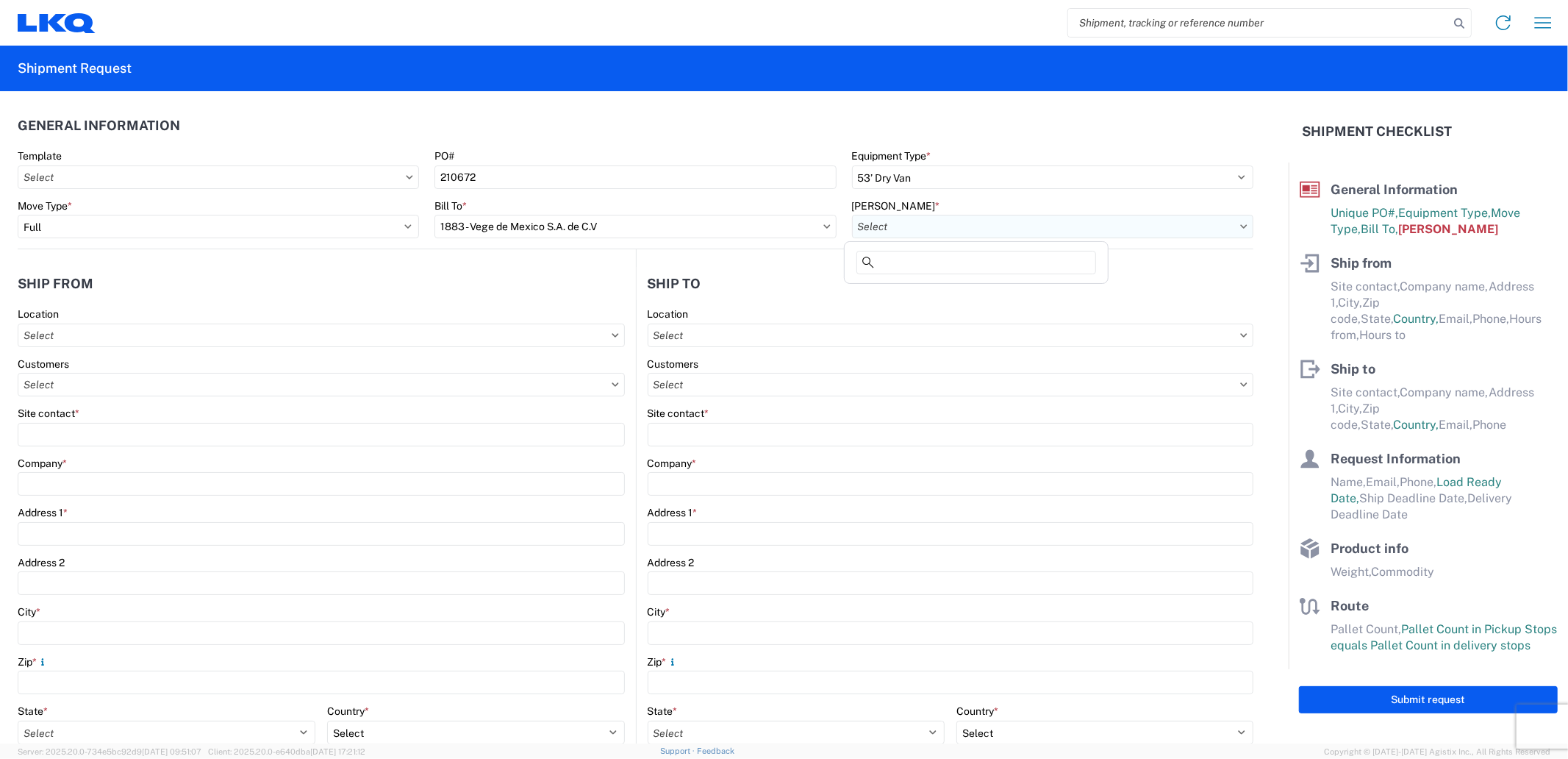
click at [923, 220] on input "text" at bounding box center [1053, 227] width 401 height 23
click at [918, 298] on div "No Results Found" at bounding box center [976, 296] width 257 height 31
click at [709, 254] on agx-shipment-stop-widget-v2 "Ship to Location Customers Site contact * Company * Address 1 * Address 2 City …" at bounding box center [945, 601] width 619 height 704
click at [915, 224] on input "text" at bounding box center [1053, 227] width 401 height 23
type input "0"
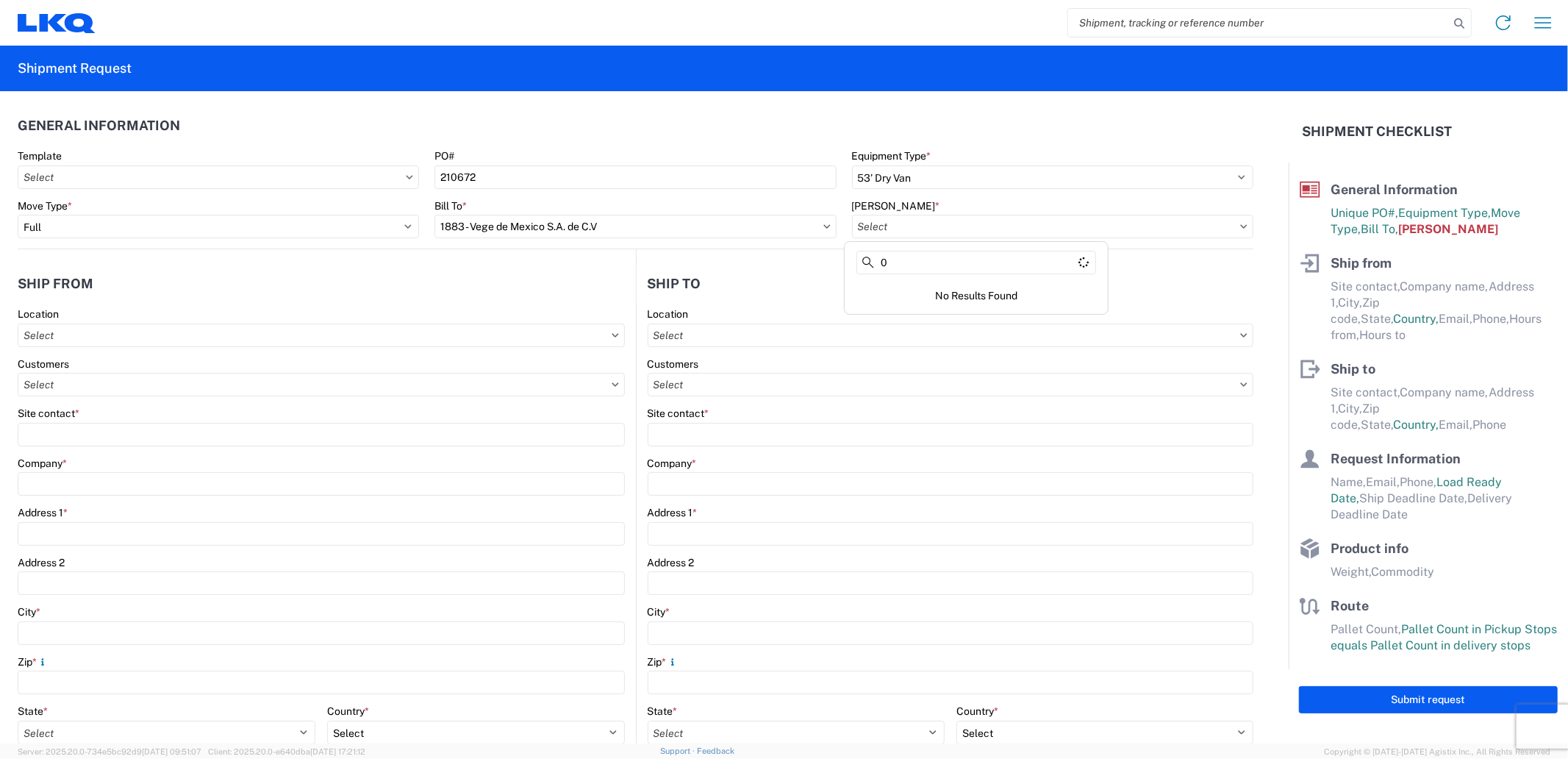
click at [931, 285] on div "No Results Found" at bounding box center [976, 296] width 257 height 31
click at [1157, 309] on div "Location" at bounding box center [950, 314] width 607 height 13
click at [1127, 228] on input "text" at bounding box center [1053, 227] width 401 height 23
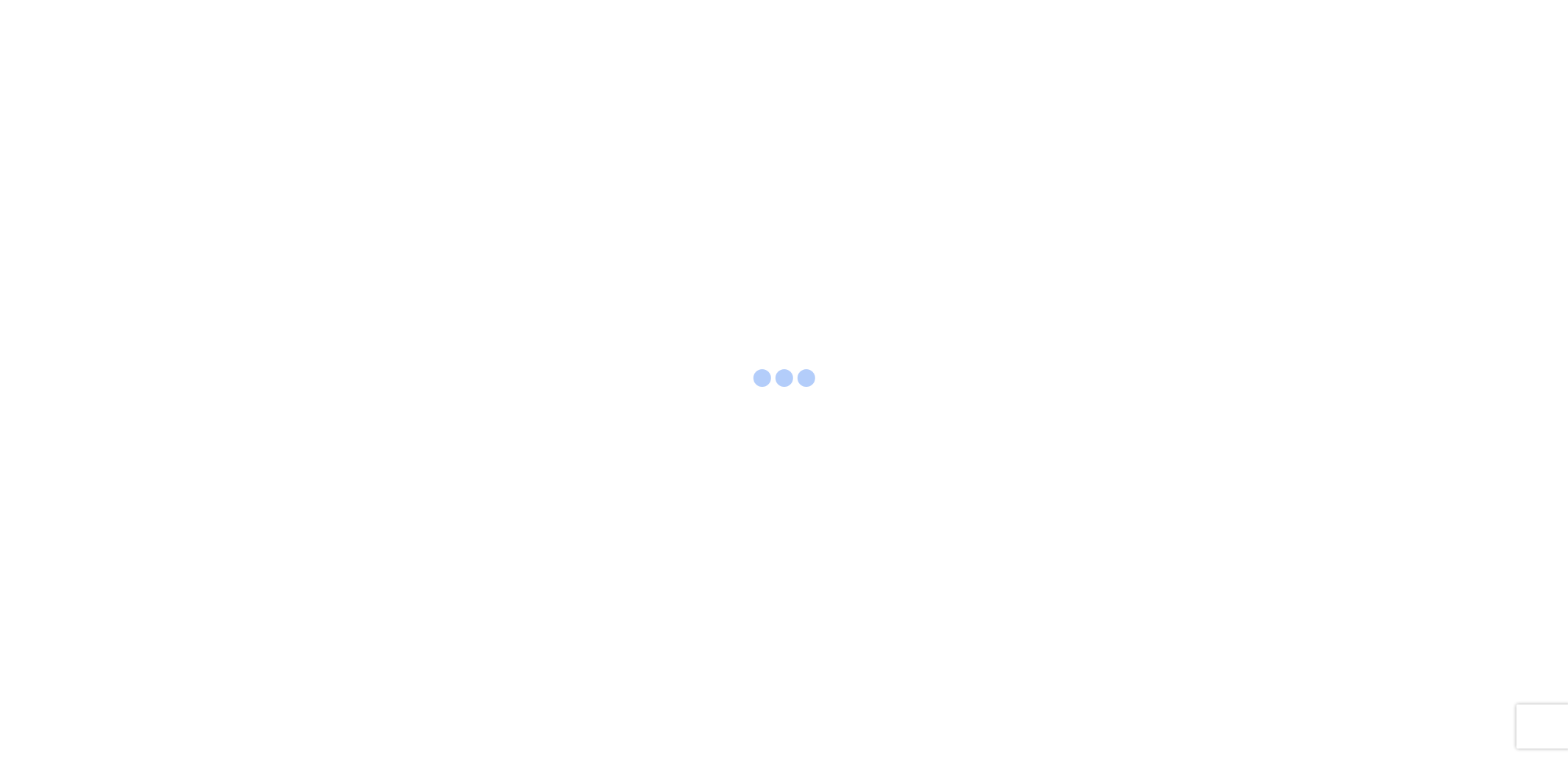
select select "FULL"
select select "LBS"
select select "IN"
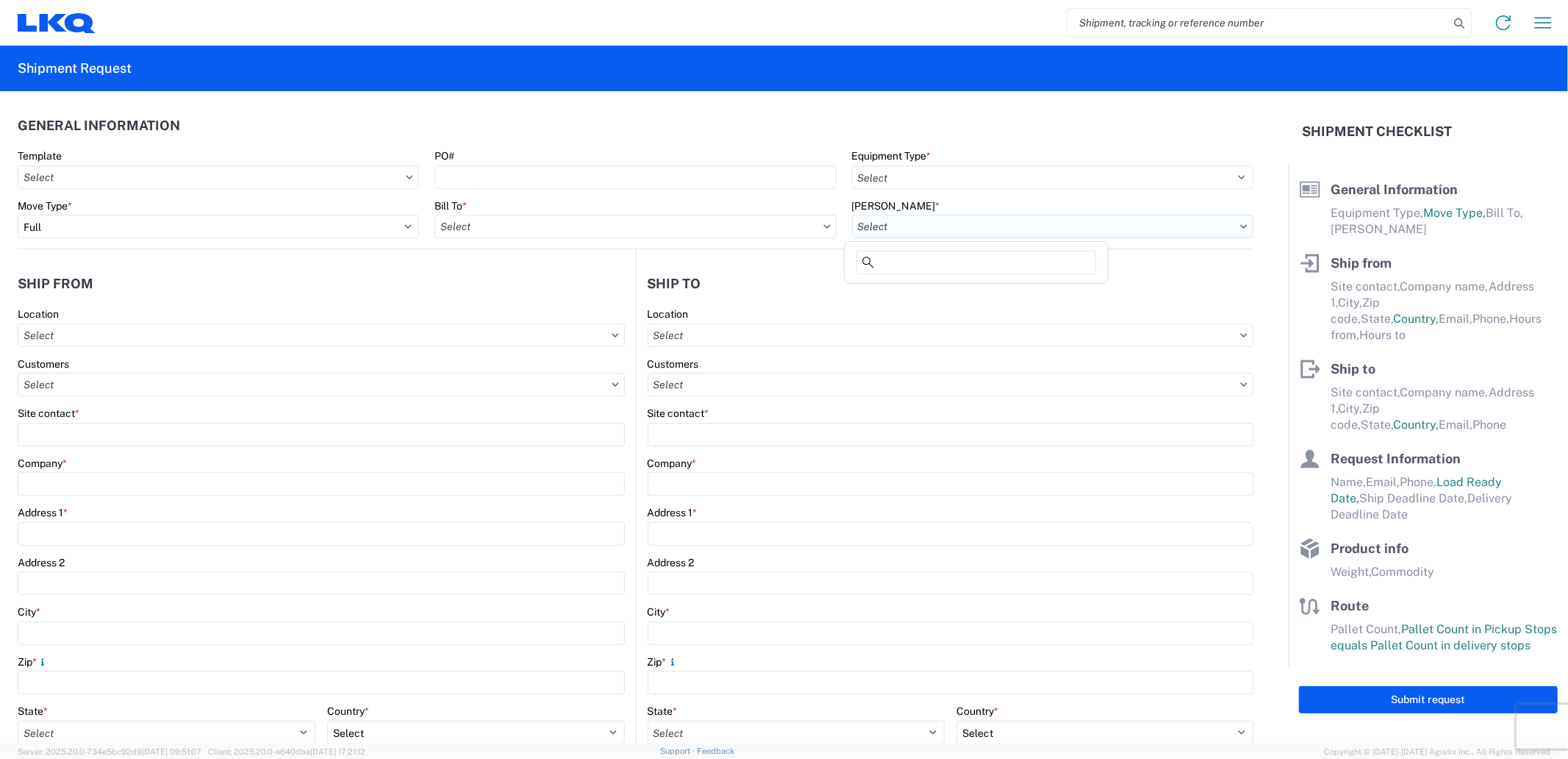
click at [866, 215] on input "text" at bounding box center [1053, 227] width 401 height 23
click at [806, 221] on input "text" at bounding box center [635, 227] width 401 height 23
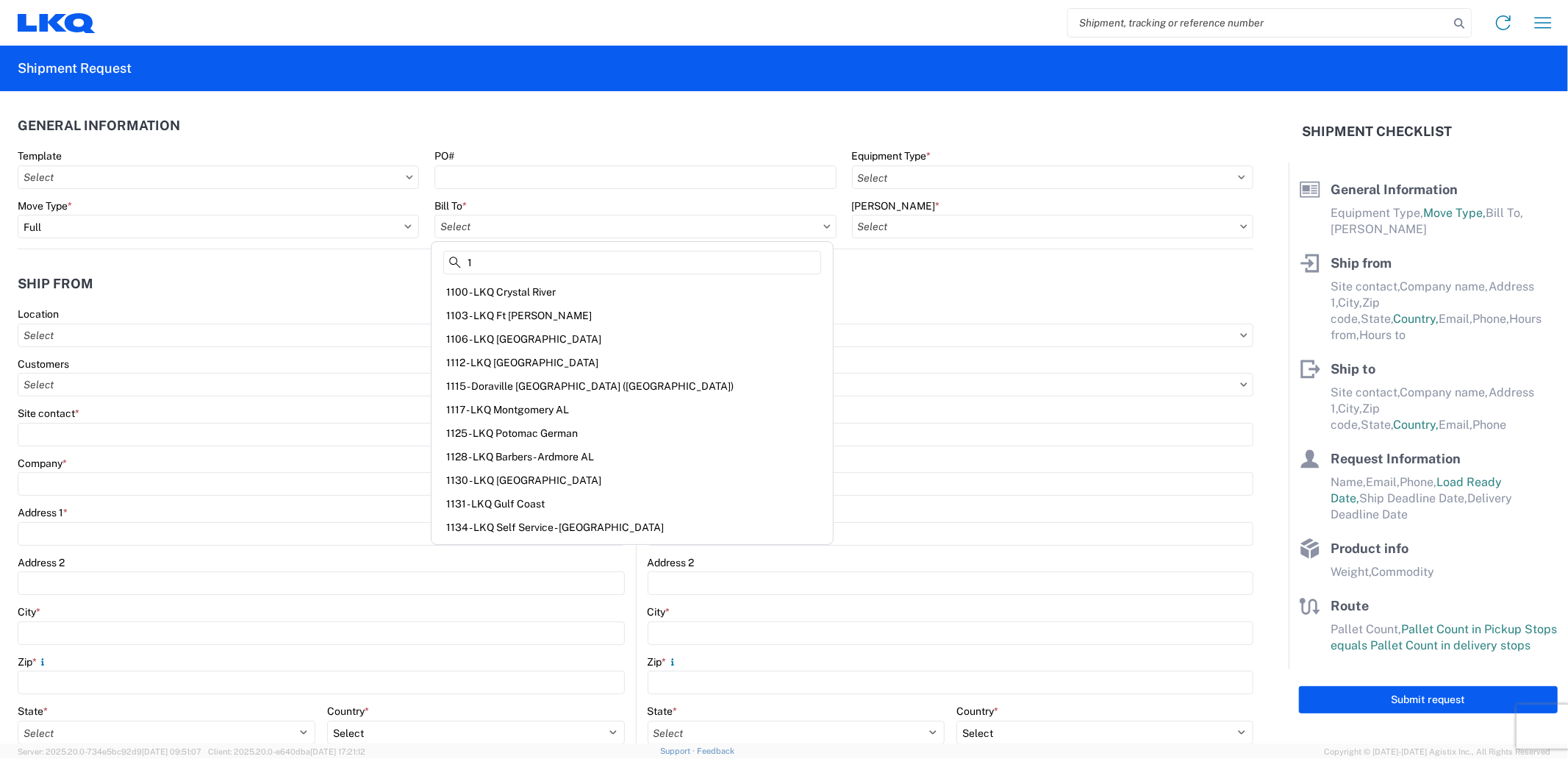
type input "1"
